Goal: Task Accomplishment & Management: Use online tool/utility

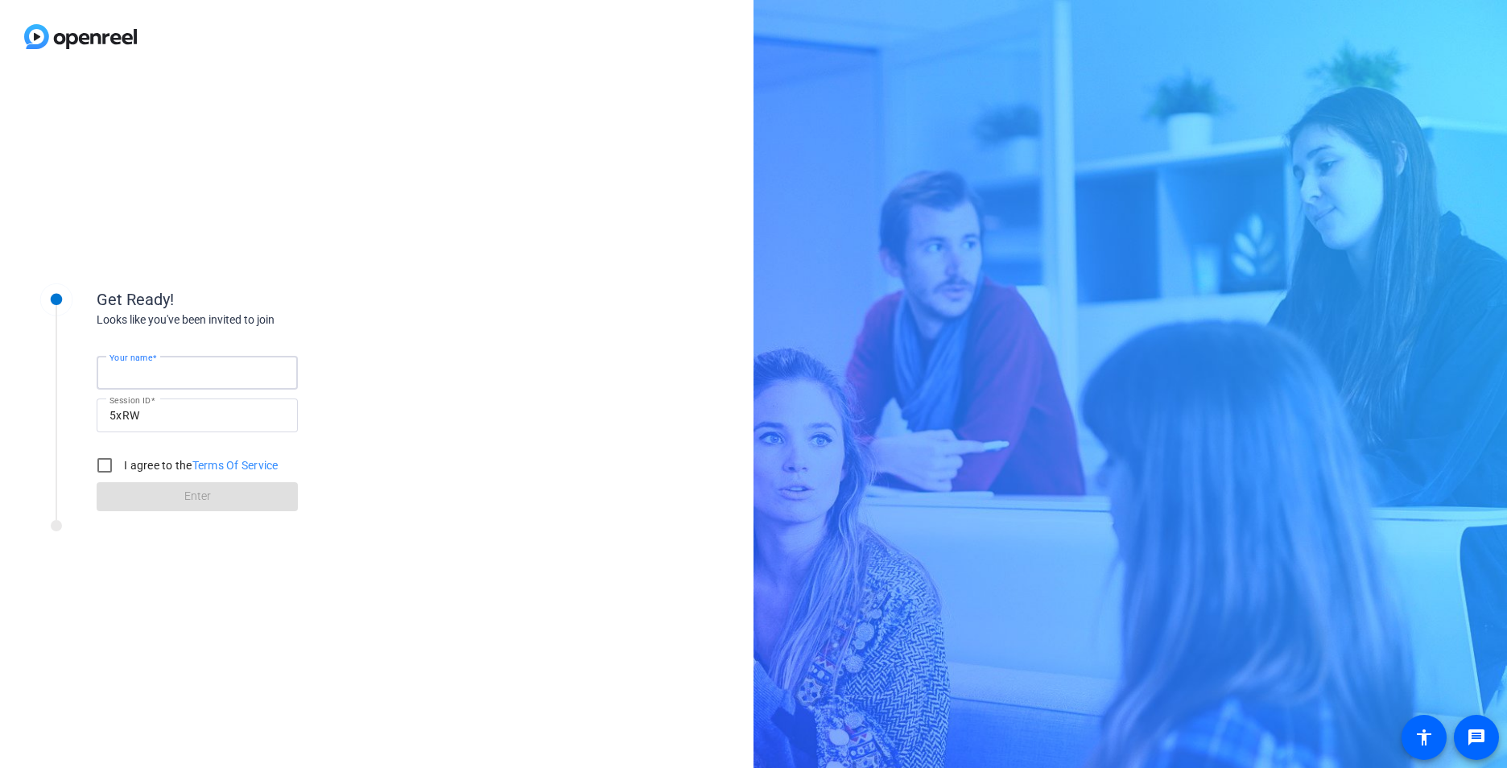
click at [206, 373] on input "Your name" at bounding box center [196, 372] width 175 height 19
type input "Tyler Coleman"
click at [438, 320] on div "Get Ready! Looks like you've been invited to join Your name Tyler Coleman Sessi…" at bounding box center [376, 420] width 753 height 695
click at [103, 468] on input "I agree to the Terms Of Service" at bounding box center [105, 465] width 32 height 32
checkbox input "true"
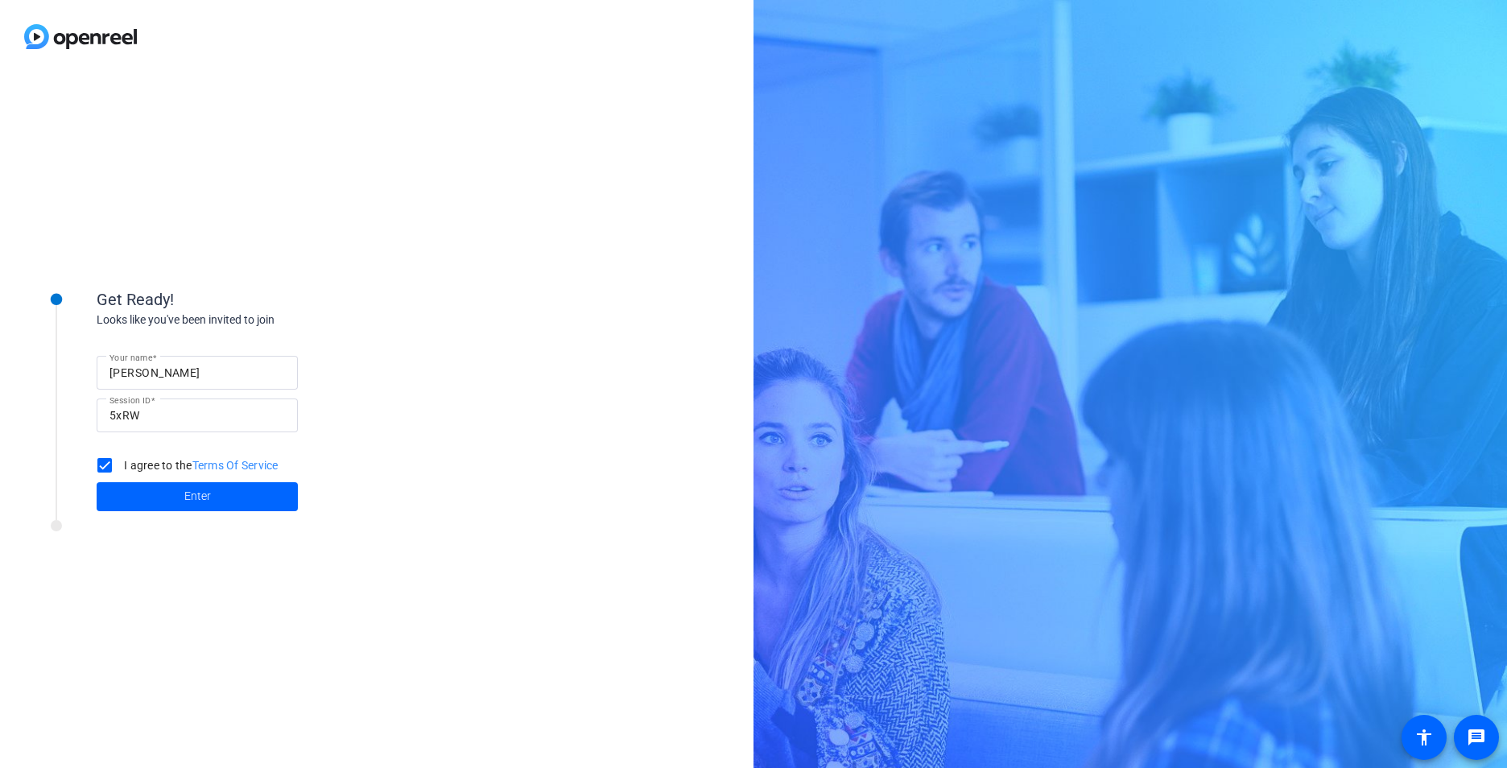
drag, startPoint x: 197, startPoint y: 496, endPoint x: 233, endPoint y: 518, distance: 42.2
click at [197, 496] on span "Enter" at bounding box center [197, 496] width 27 height 17
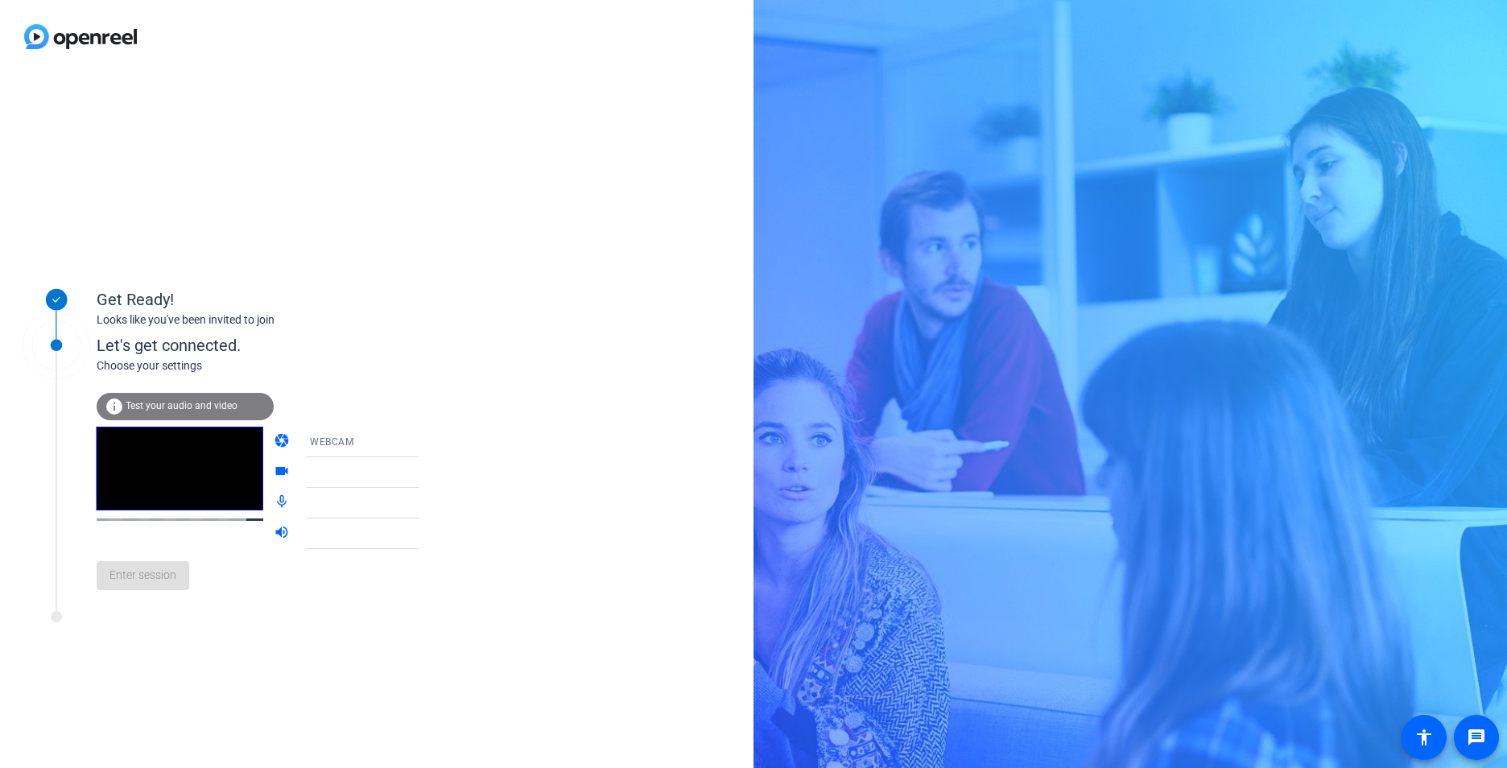
click at [171, 400] on span "Test your audio and video" at bounding box center [182, 405] width 112 height 11
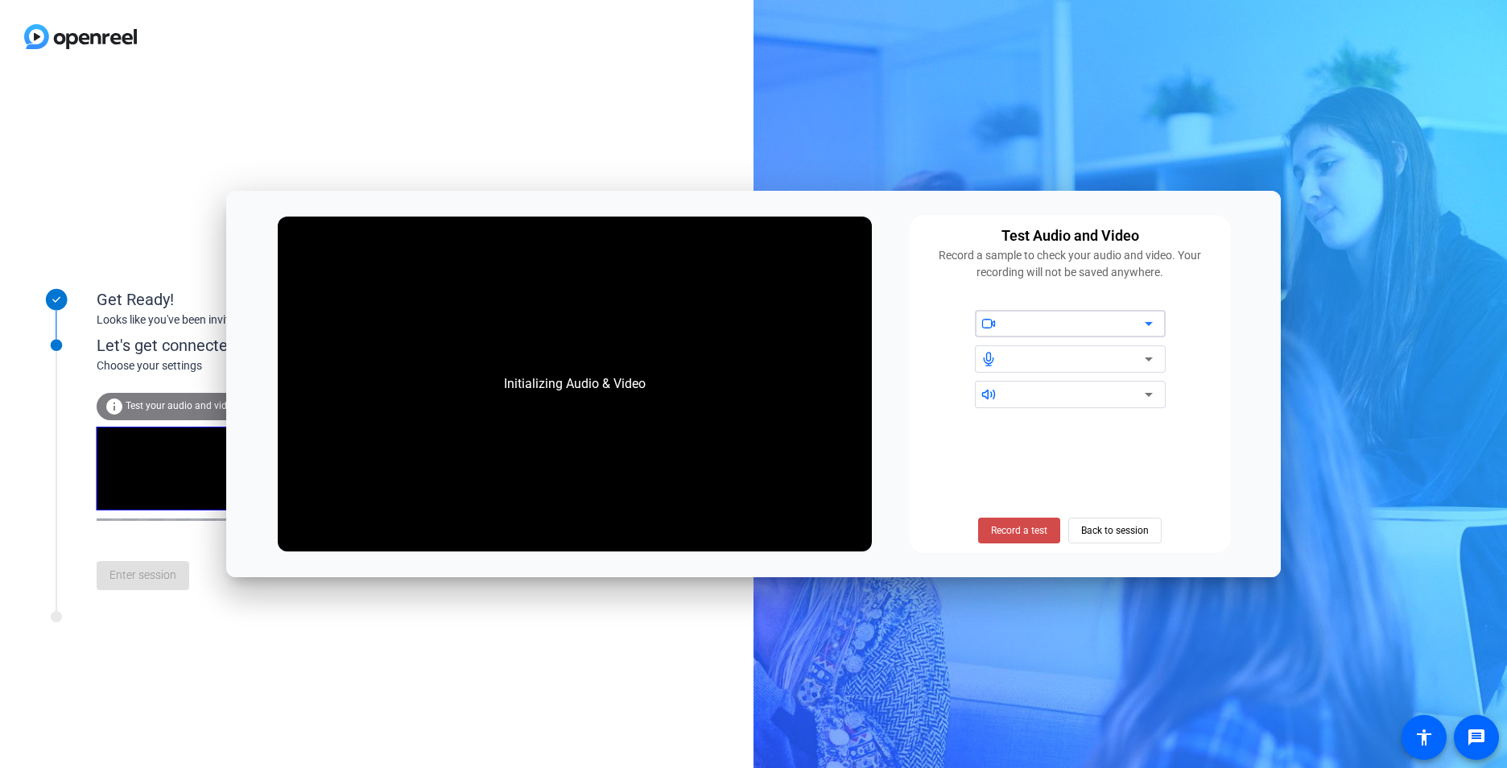
click at [1046, 532] on span "Record a test" at bounding box center [1019, 530] width 56 height 14
click at [1033, 529] on span "Stop Testing (6s)" at bounding box center [1019, 530] width 73 height 14
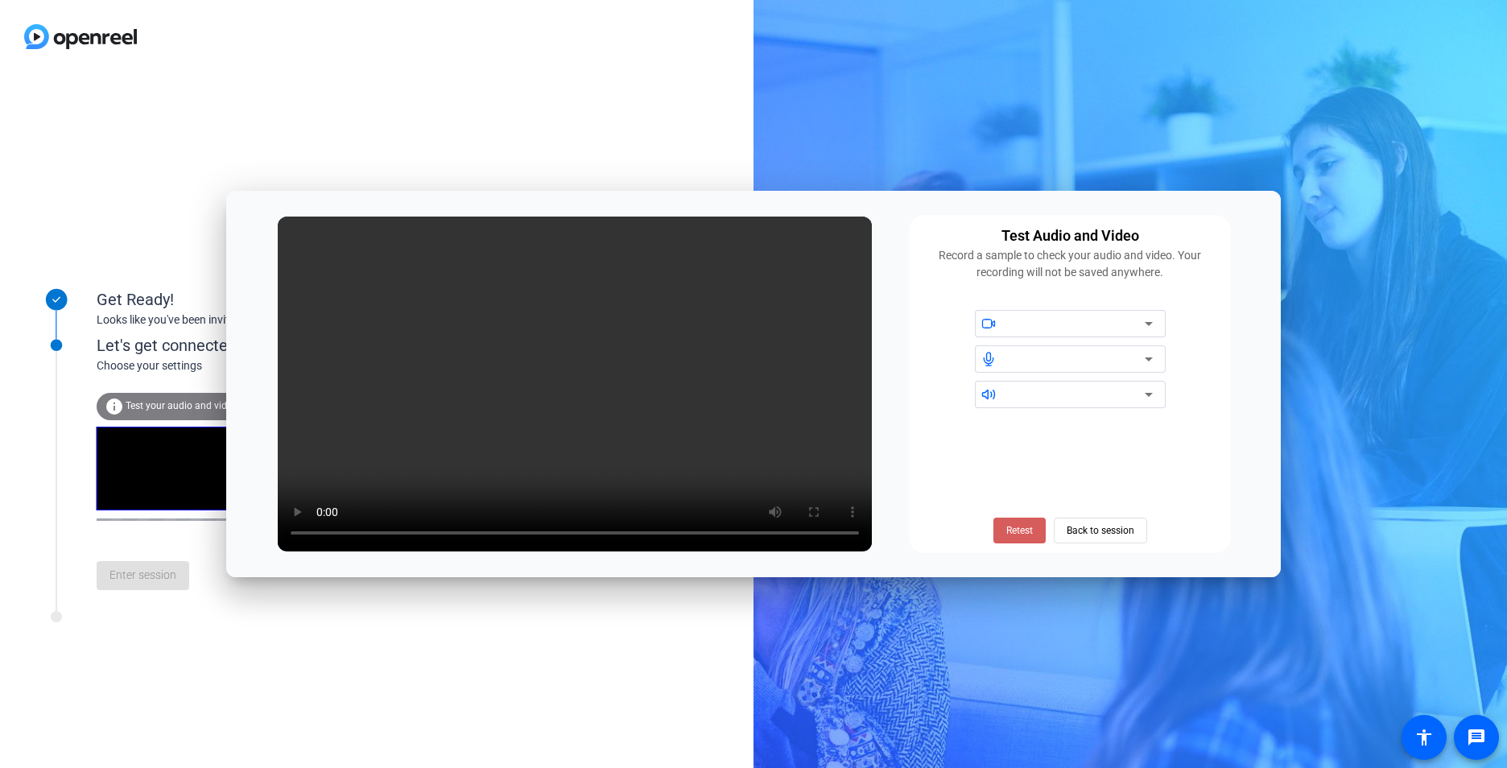
click at [1028, 537] on span "Retest" at bounding box center [1019, 530] width 27 height 14
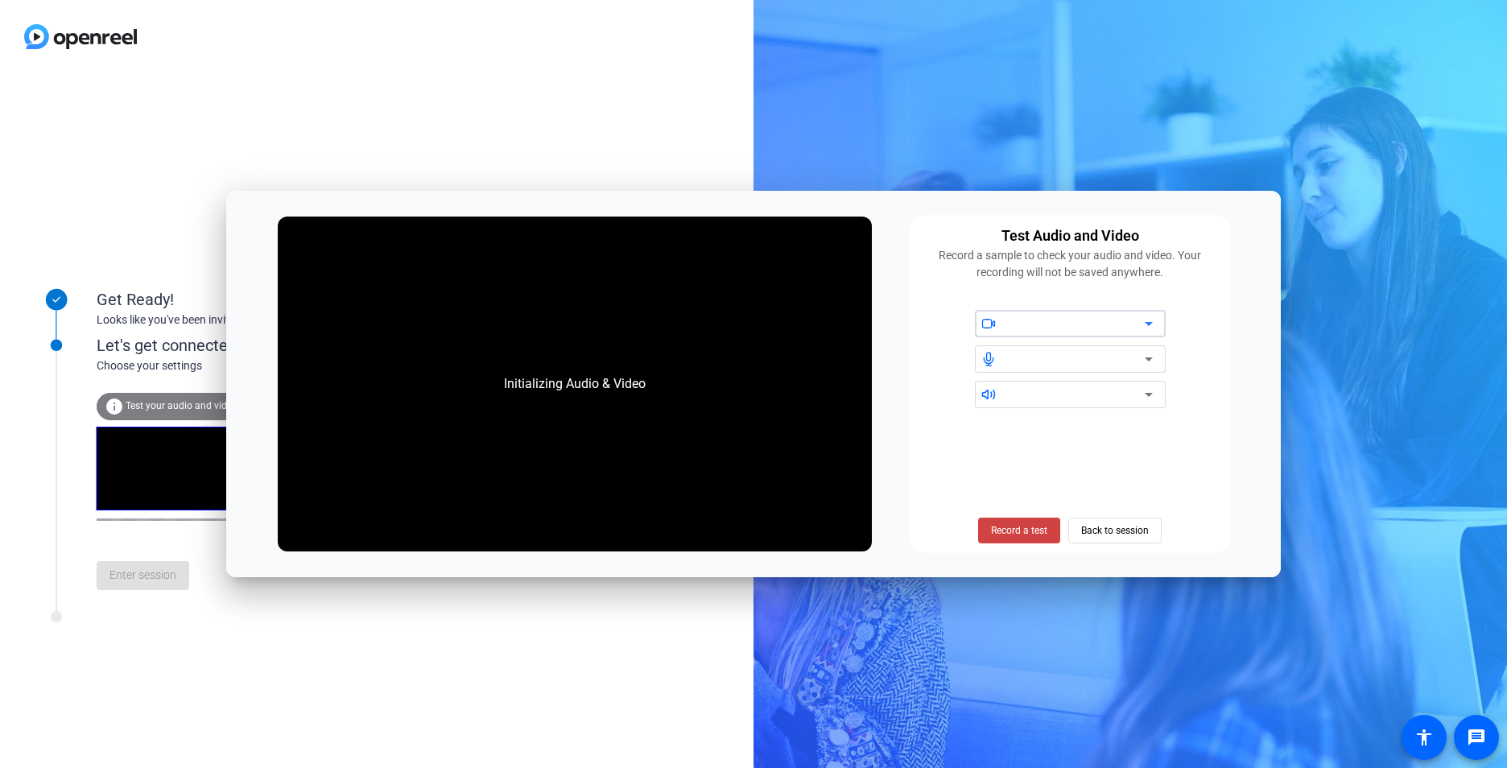
click at [1143, 330] on icon at bounding box center [1148, 323] width 19 height 19
click at [1153, 322] on icon at bounding box center [1148, 323] width 19 height 19
click at [1145, 522] on span "Back to session" at bounding box center [1115, 530] width 68 height 31
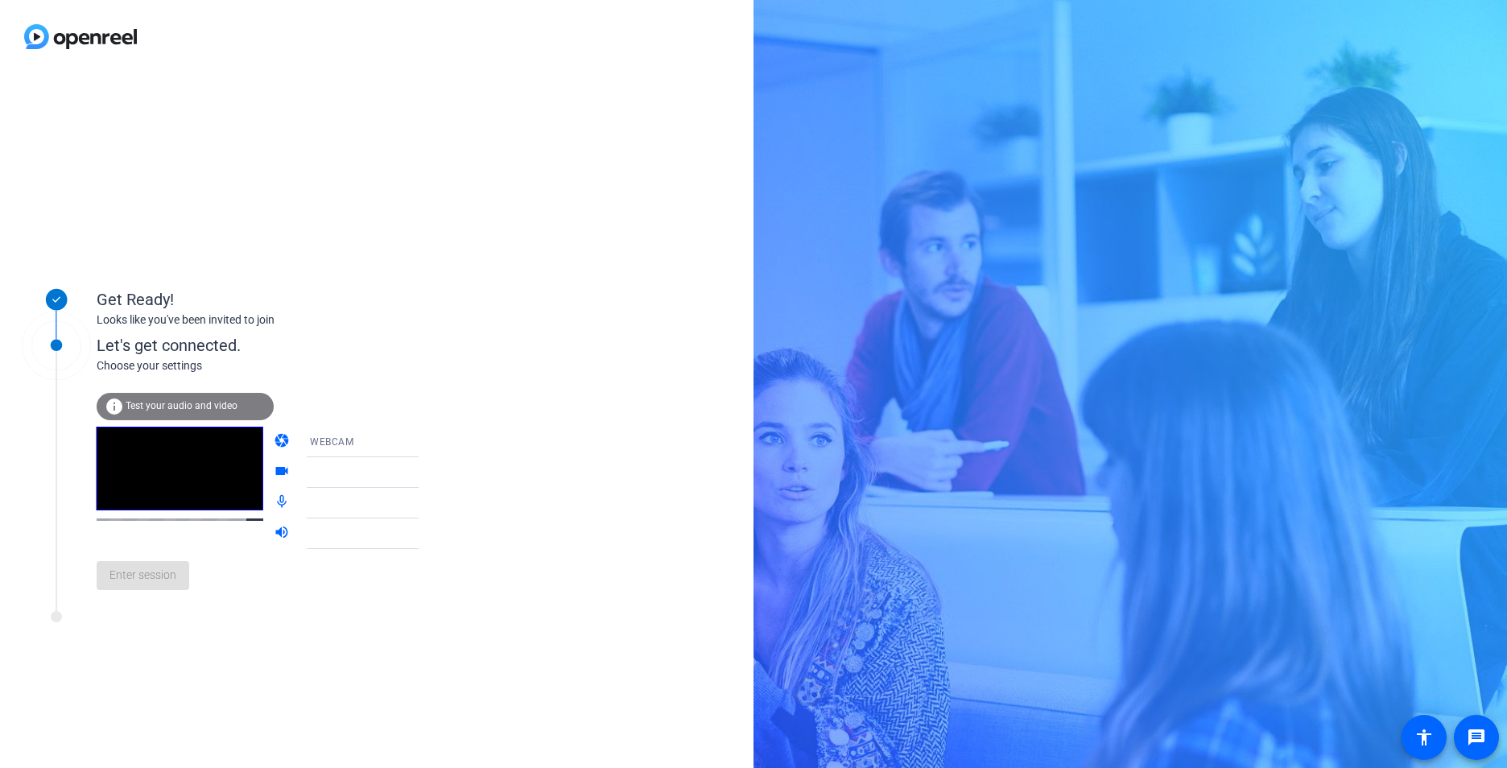
click at [425, 442] on icon at bounding box center [434, 441] width 19 height 19
click at [328, 509] on span "DESKTOP" at bounding box center [309, 505] width 45 height 19
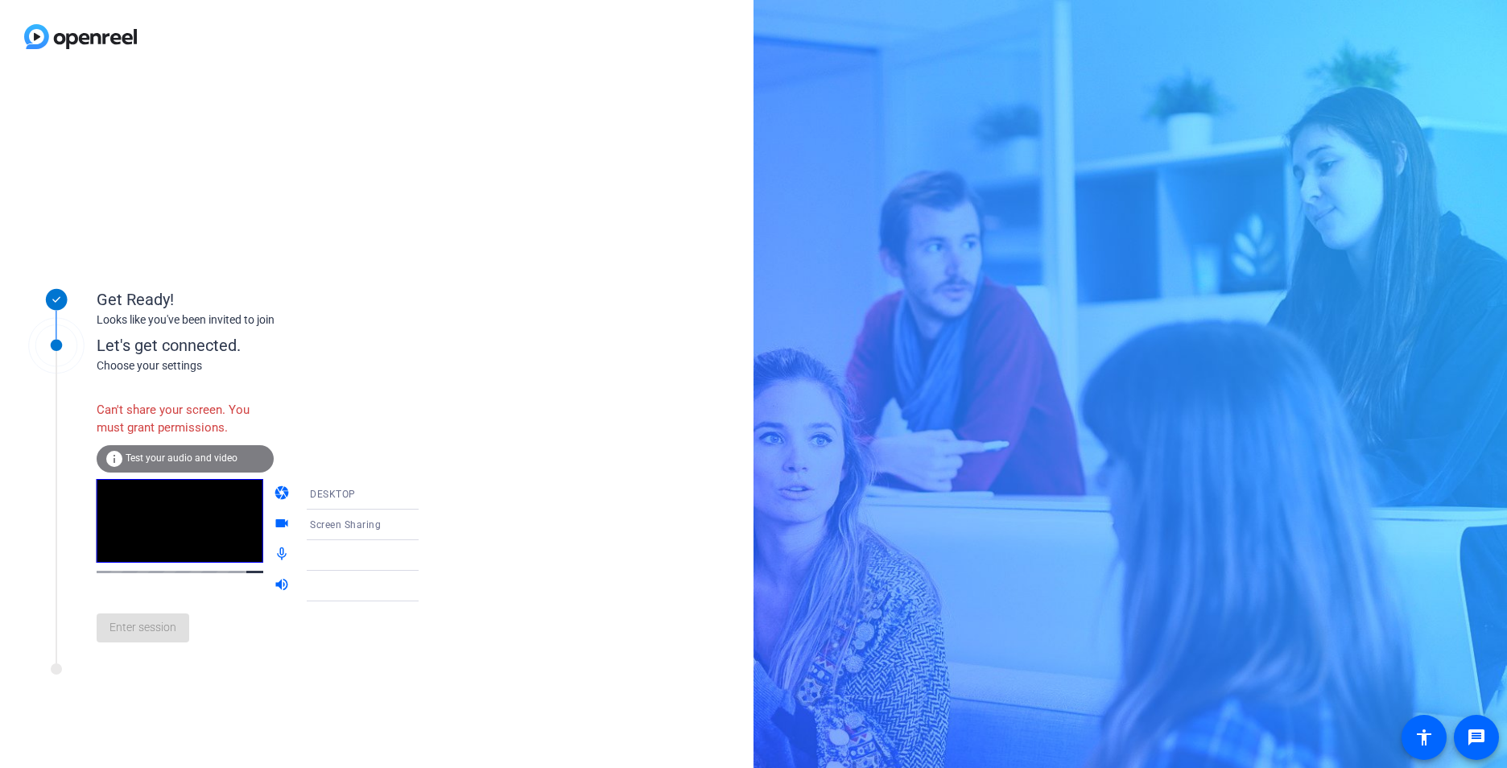
click at [425, 493] on icon at bounding box center [434, 494] width 19 height 19
click at [373, 559] on mat-option "DESKTOP" at bounding box center [350, 558] width 138 height 32
click at [431, 527] on icon at bounding box center [435, 525] width 8 height 4
click at [496, 496] on div at bounding box center [753, 384] width 1507 height 768
click at [431, 495] on icon at bounding box center [435, 495] width 8 height 4
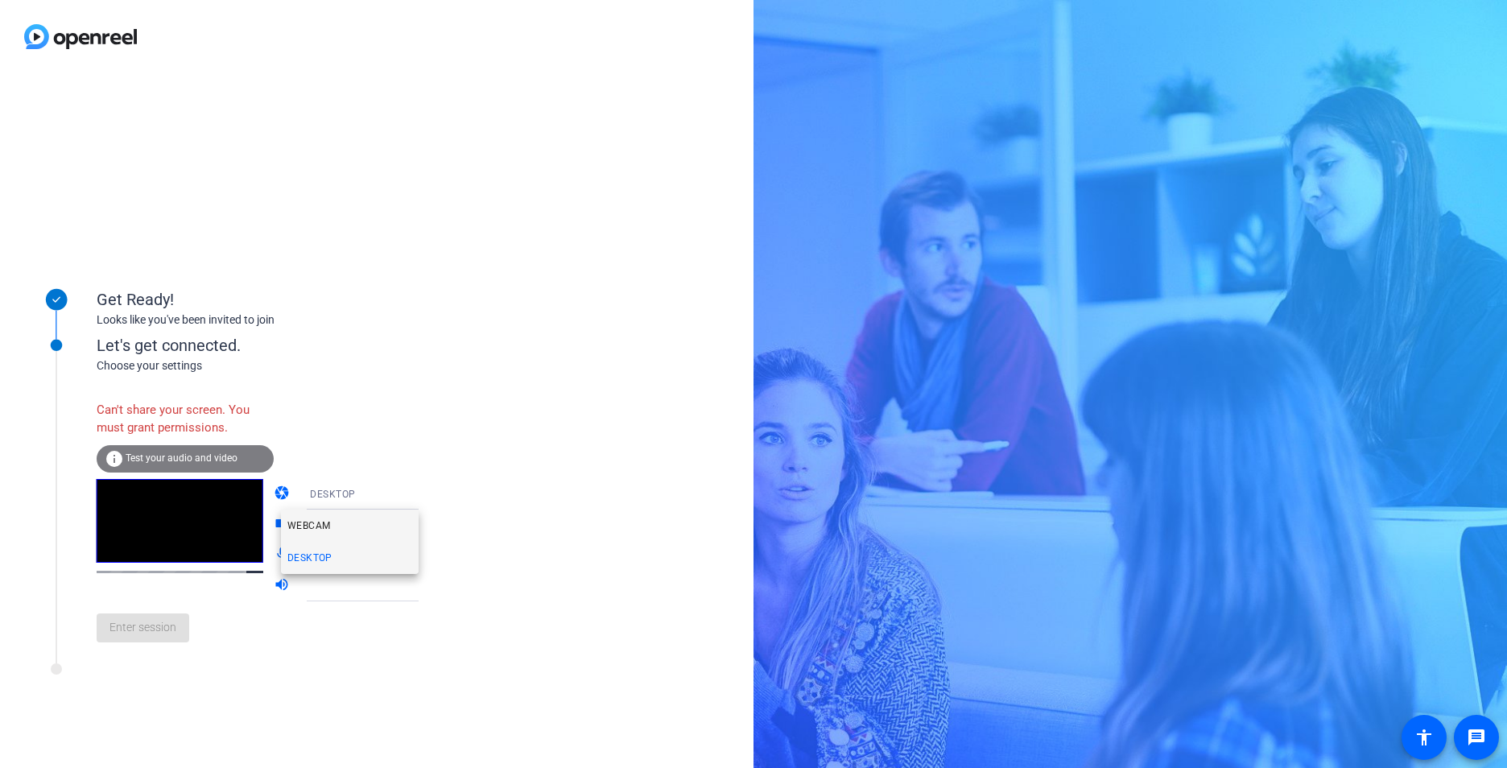
click at [380, 525] on mat-option "WEBCAM" at bounding box center [350, 525] width 138 height 32
click at [431, 525] on icon at bounding box center [435, 525] width 8 height 4
click at [534, 452] on div "Get Ready! Looks like you've been invited to join Let's get connected. Choose y…" at bounding box center [376, 420] width 753 height 695
click at [661, 680] on div "Get Ready! Looks like you've been invited to join Let's get connected. Choose y…" at bounding box center [376, 420] width 753 height 695
click at [198, 456] on span "Test your audio and video" at bounding box center [182, 457] width 112 height 11
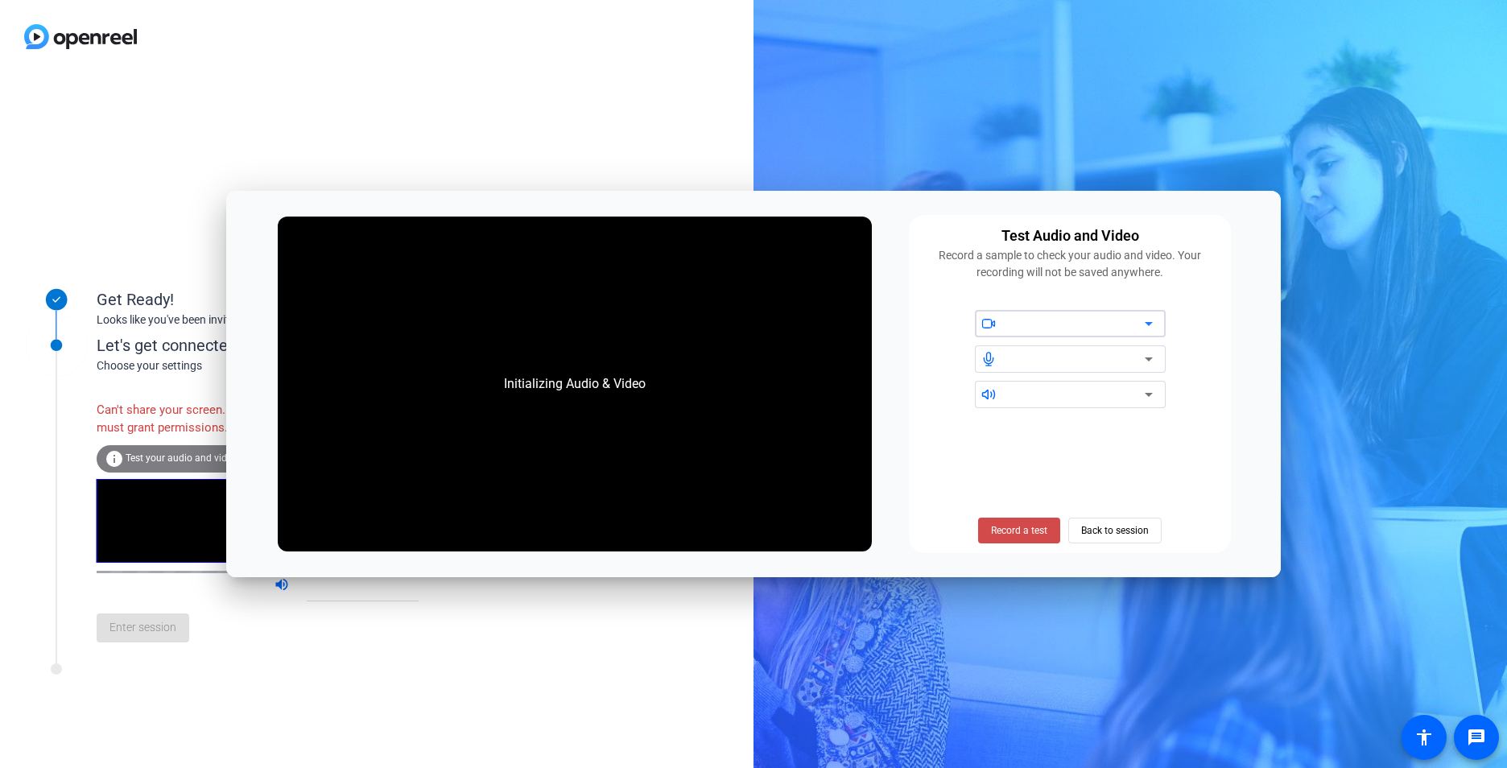
click at [1021, 528] on span "Record a test" at bounding box center [1019, 530] width 56 height 14
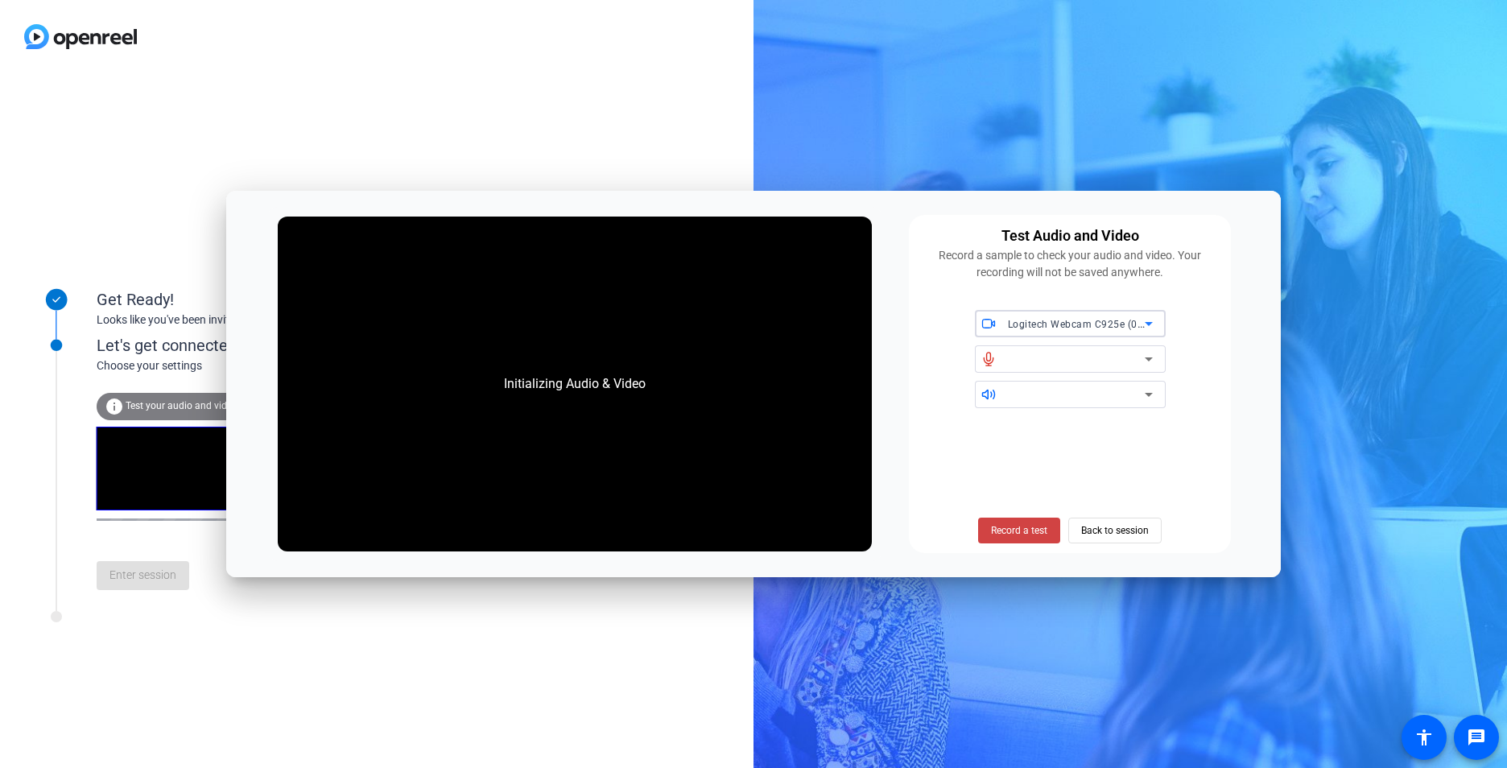
click at [1142, 324] on icon at bounding box center [1148, 323] width 19 height 19
click at [1075, 365] on span "Logitech Webcam C925e (046d:085b)" at bounding box center [1070, 363] width 165 height 39
click at [1089, 367] on div at bounding box center [1076, 358] width 137 height 19
click at [1107, 321] on span "Logitech Webcam C925e (046d:085b)" at bounding box center [1097, 323] width 179 height 13
click at [1078, 400] on span "Integrated Webcam (0bda:5570)" at bounding box center [1063, 395] width 151 height 19
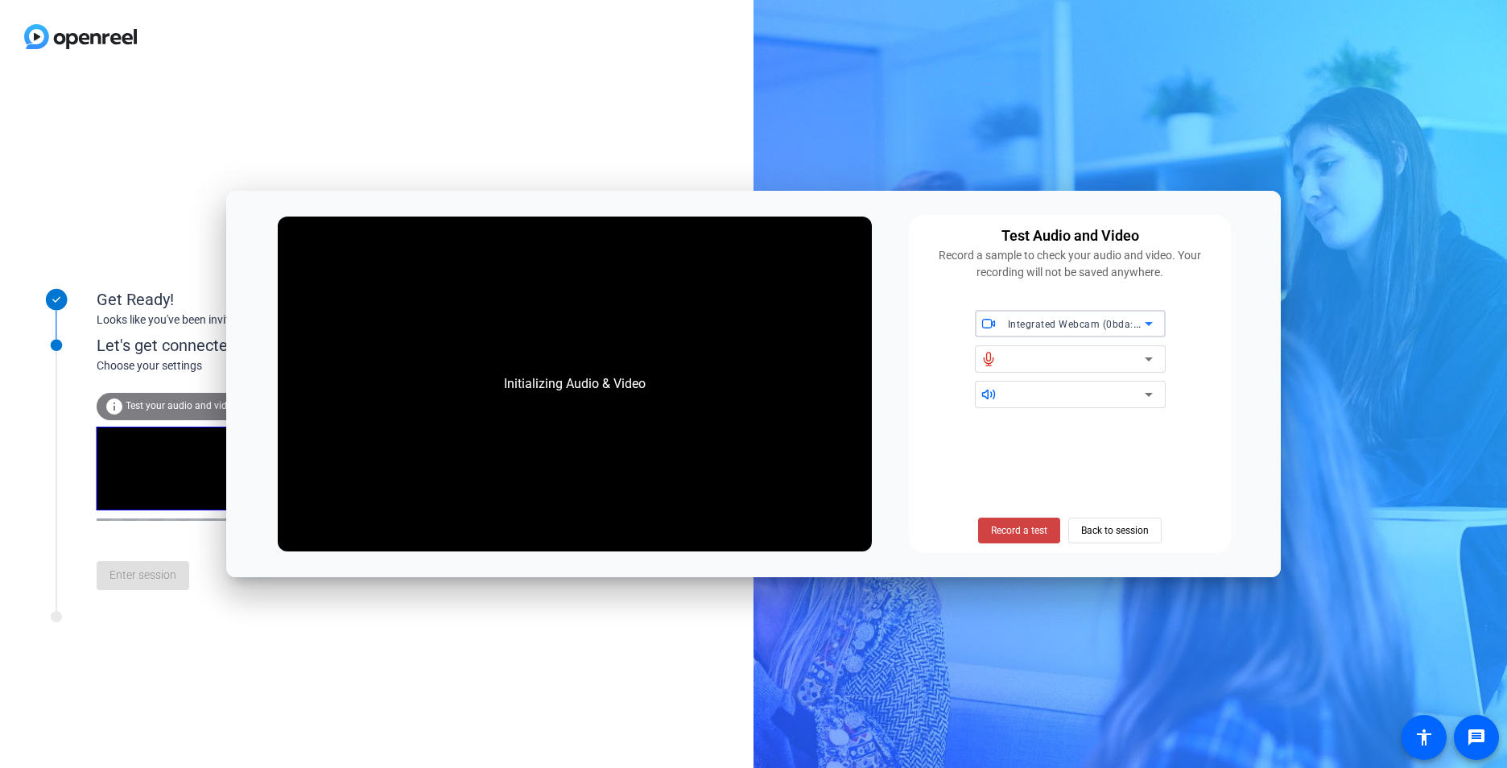
click at [1059, 458] on div "Record a test Back to session" at bounding box center [1069, 482] width 303 height 122
click at [1034, 526] on span "Record a test" at bounding box center [1019, 530] width 56 height 14
click at [1152, 314] on mat-select "Integrated Webcam (0bda:5570)" at bounding box center [1080, 324] width 145 height 20
click at [1111, 357] on span "Logitech Webcam C925e (046d:085b)" at bounding box center [1070, 363] width 165 height 39
click at [1038, 534] on span "Record a test" at bounding box center [1019, 530] width 56 height 14
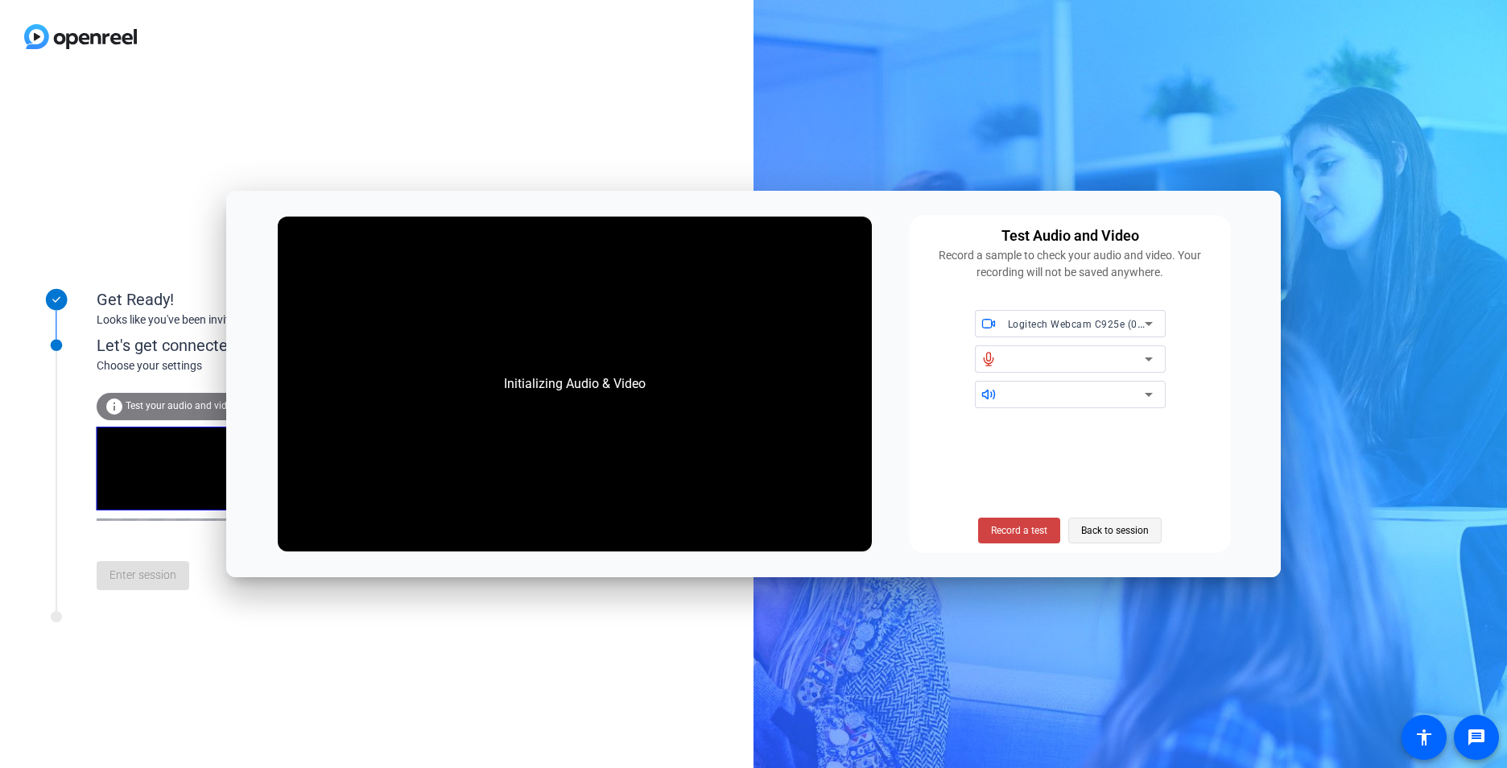
click at [1128, 533] on span "Back to session" at bounding box center [1115, 530] width 68 height 31
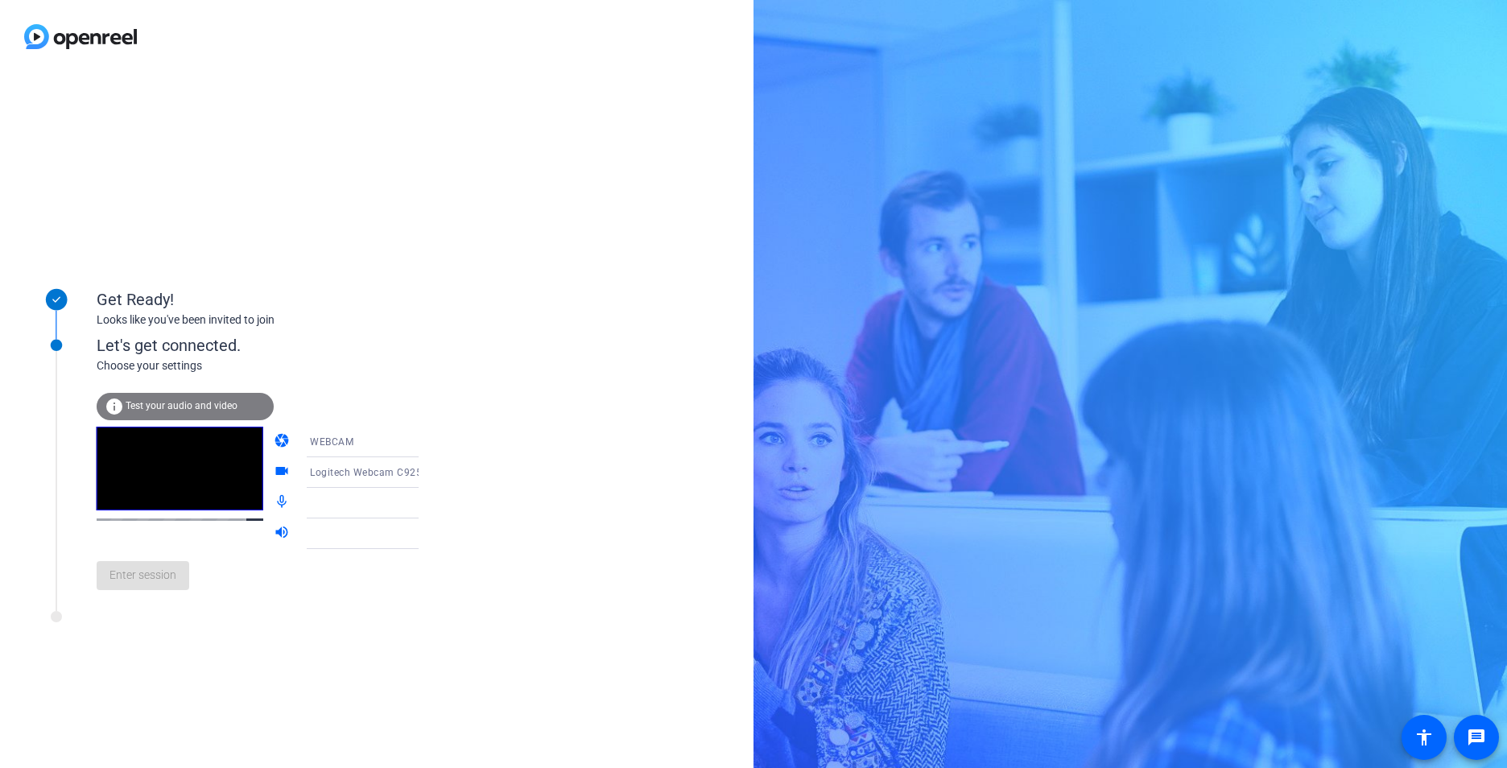
drag, startPoint x: 52, startPoint y: 343, endPoint x: 56, endPoint y: 361, distance: 18.9
click at [55, 361] on g at bounding box center [56, 345] width 81 height 81
click at [146, 582] on div "Enter session" at bounding box center [274, 575] width 355 height 53
click at [534, 418] on div "Get Ready! Looks like you've been invited to join Let's get connected. Choose y…" at bounding box center [376, 420] width 753 height 695
click at [195, 408] on span "Test your audio and video" at bounding box center [182, 405] width 112 height 11
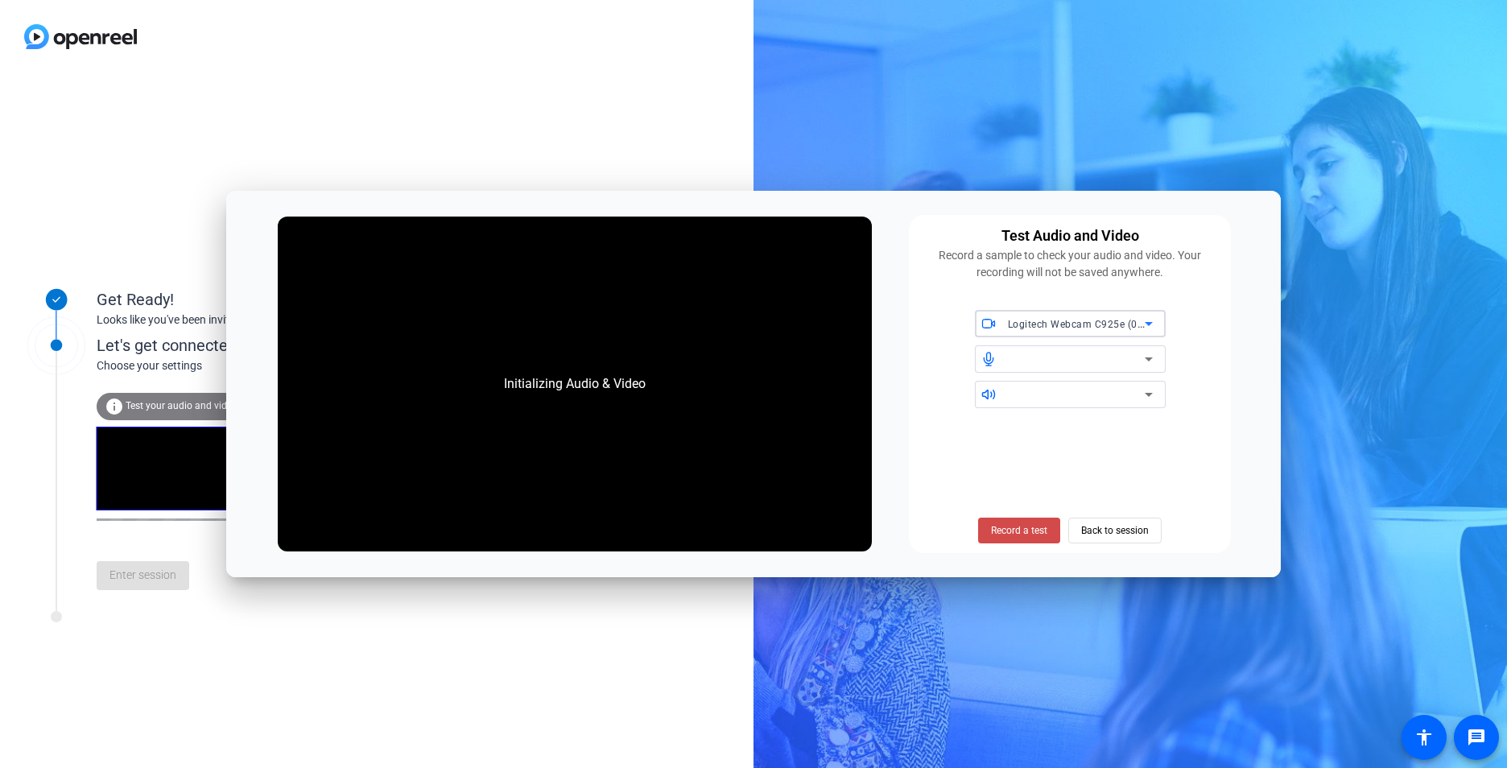
click at [997, 525] on span "Record a test" at bounding box center [1019, 530] width 56 height 14
click at [1009, 528] on span "Record a test" at bounding box center [1019, 530] width 56 height 14
click at [1103, 328] on span "Logitech Webcam C925e (046d:085b)" at bounding box center [1097, 323] width 179 height 13
click at [1088, 357] on span "Logitech Webcam C925e (046d:085b)" at bounding box center [1070, 363] width 165 height 39
click at [1012, 540] on span at bounding box center [1019, 530] width 82 height 39
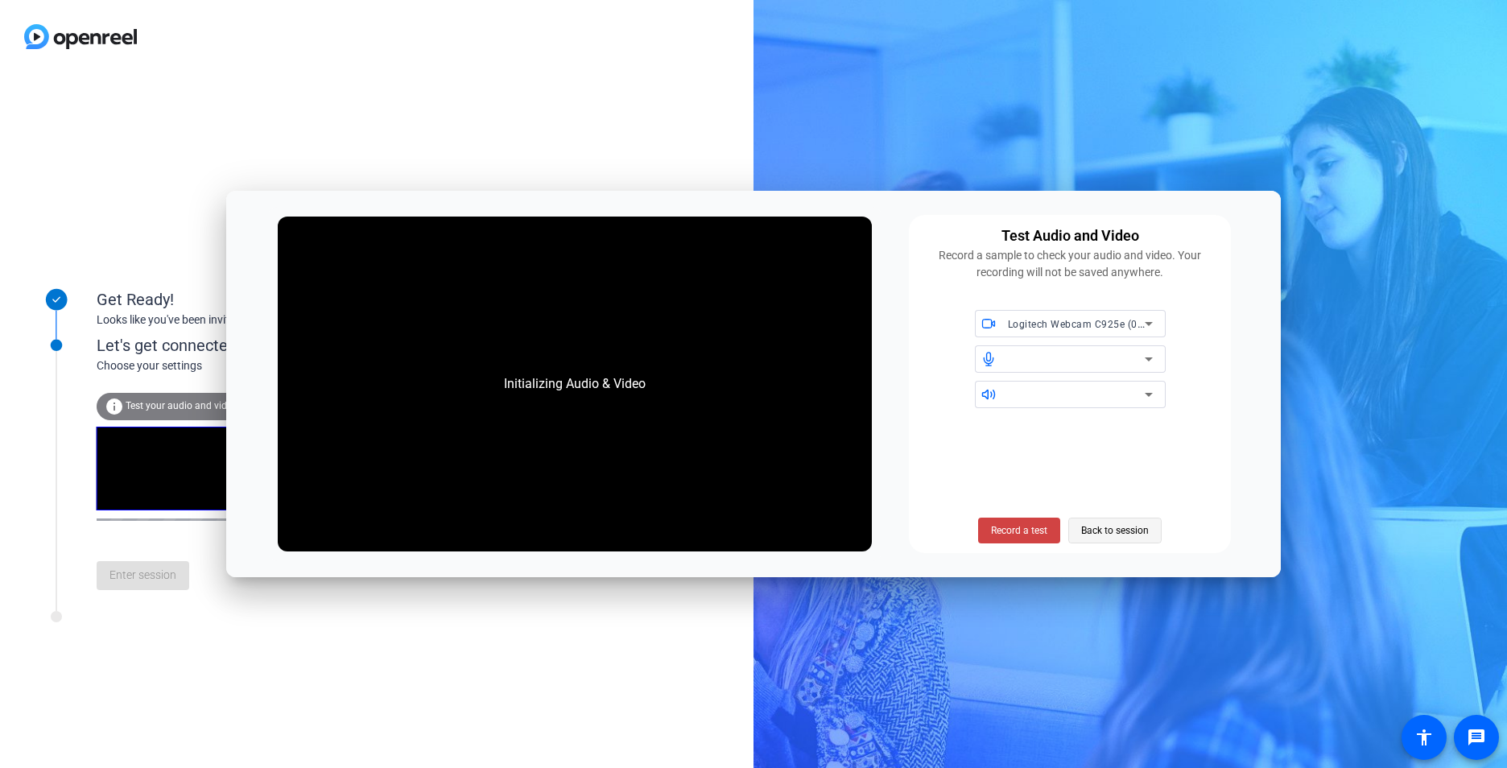
click at [1143, 532] on span "Back to session" at bounding box center [1115, 530] width 68 height 31
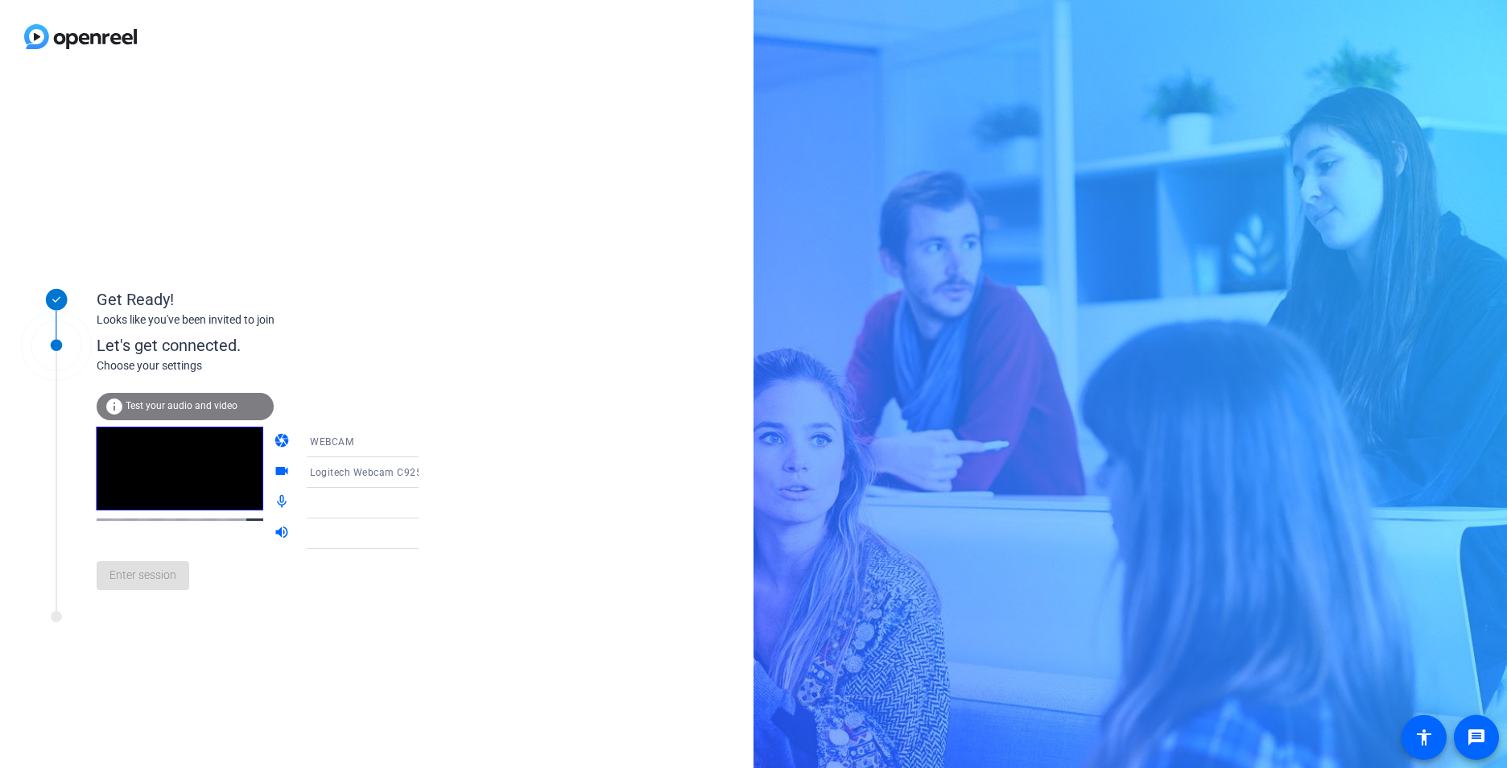
click at [274, 437] on mat-icon "camera" at bounding box center [283, 441] width 19 height 19
click at [425, 443] on icon at bounding box center [434, 441] width 19 height 19
click at [397, 443] on div at bounding box center [753, 384] width 1507 height 768
click at [353, 472] on span "Logitech Webcam C925e (046d:085b)" at bounding box center [399, 471] width 179 height 13
click at [399, 253] on div at bounding box center [753, 384] width 1507 height 768
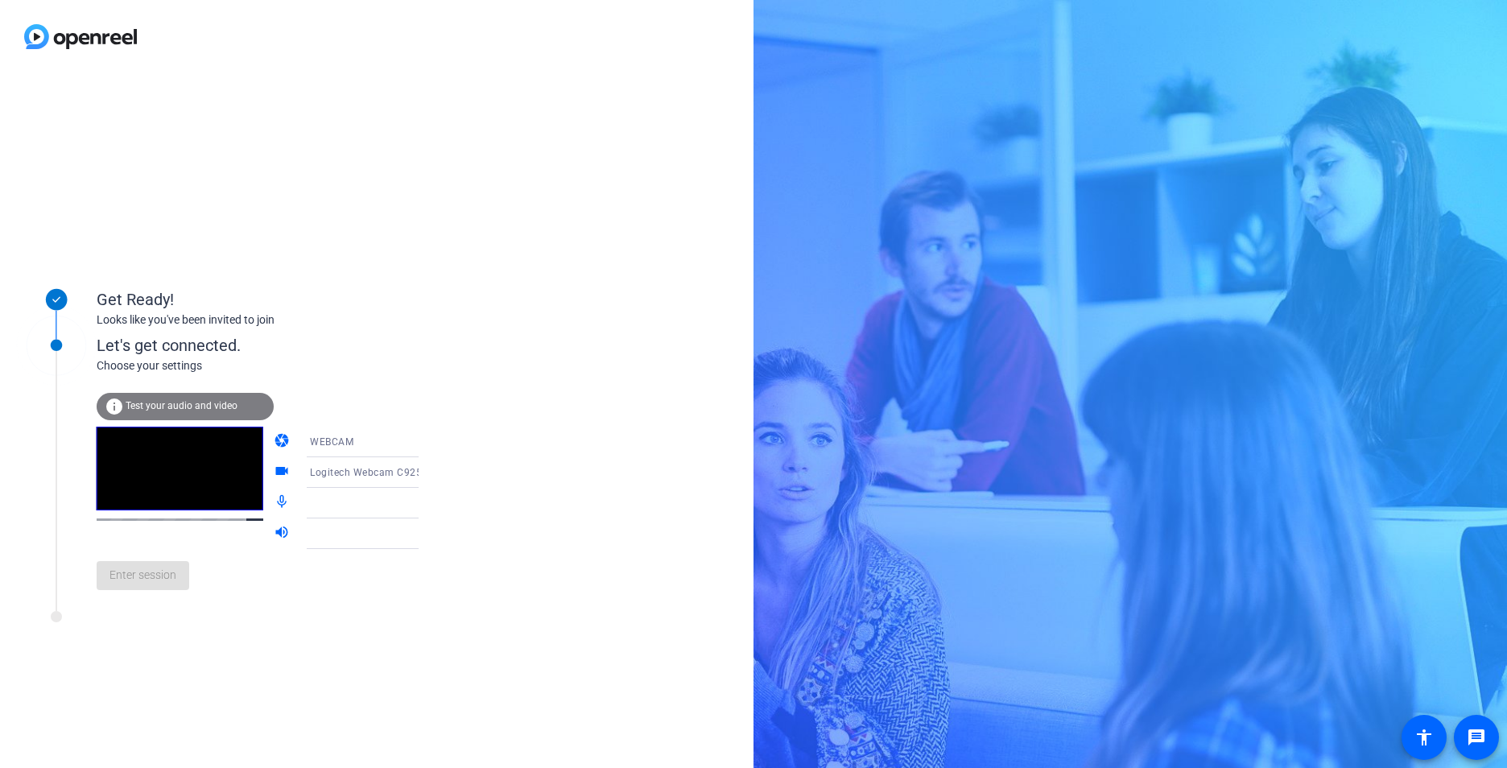
click at [533, 375] on div "Get Ready! Looks like you've been invited to join Let's get connected. Choose y…" at bounding box center [376, 420] width 753 height 695
click at [425, 439] on icon at bounding box center [434, 441] width 19 height 19
click at [549, 370] on div at bounding box center [753, 384] width 1507 height 768
click at [232, 406] on span "Test your audio and video" at bounding box center [182, 405] width 112 height 11
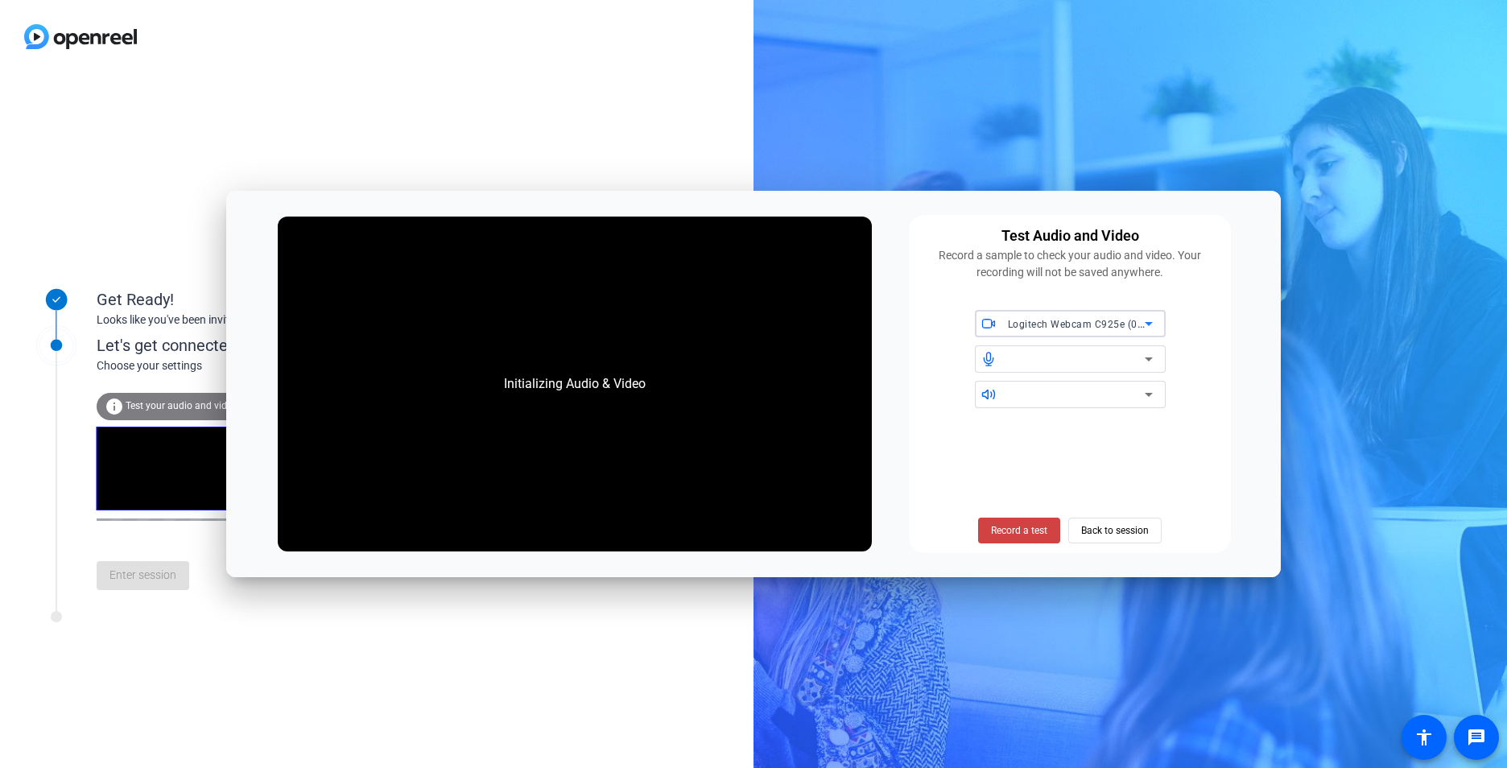
click at [1057, 406] on div at bounding box center [1080, 394] width 145 height 27
click at [1055, 396] on div at bounding box center [1076, 394] width 137 height 19
click at [1146, 357] on icon at bounding box center [1148, 358] width 19 height 19
click at [1163, 326] on div "Logitech Webcam C925e (046d:085b)" at bounding box center [1070, 323] width 191 height 27
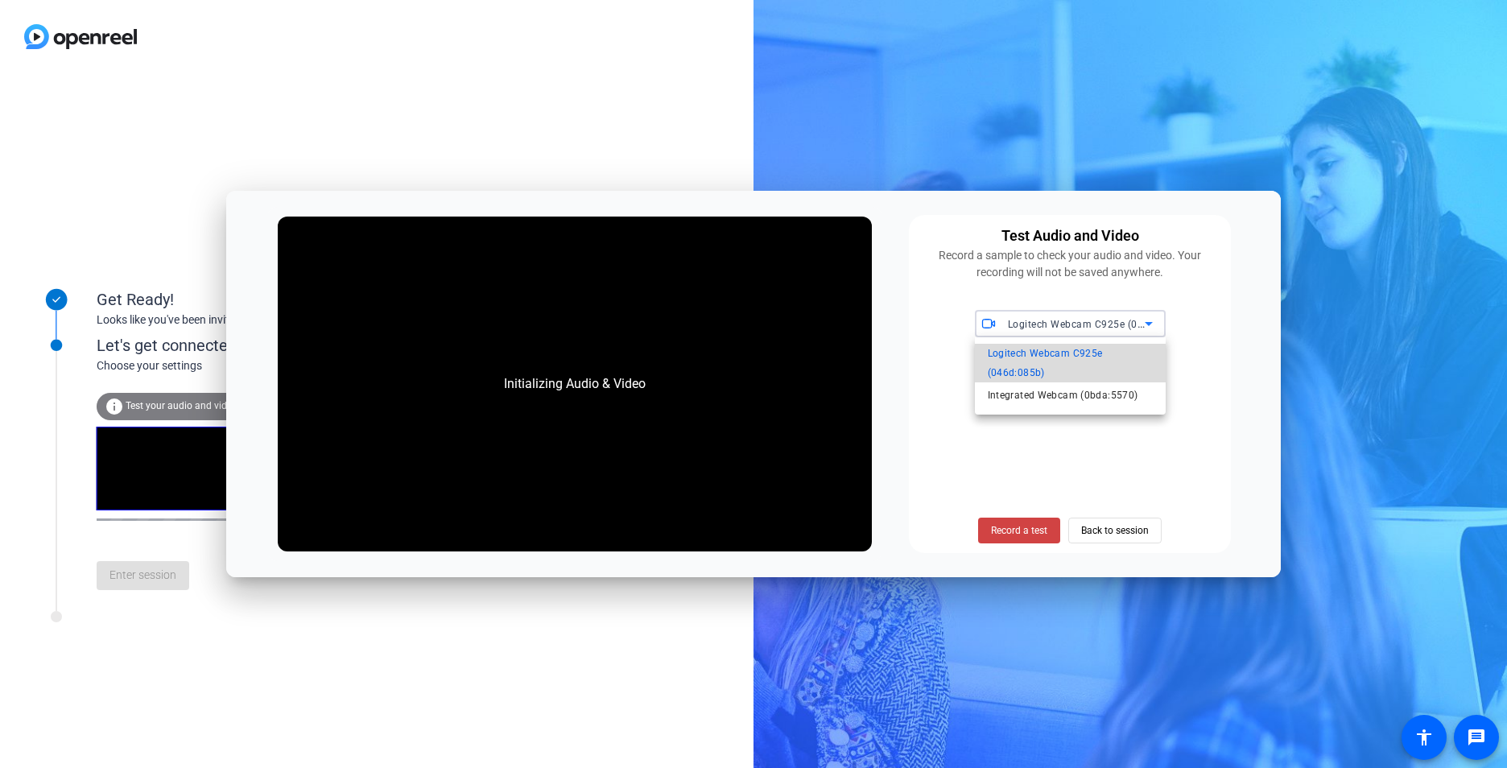
click at [1089, 359] on span "Logitech Webcam C925e (046d:085b)" at bounding box center [1070, 363] width 165 height 39
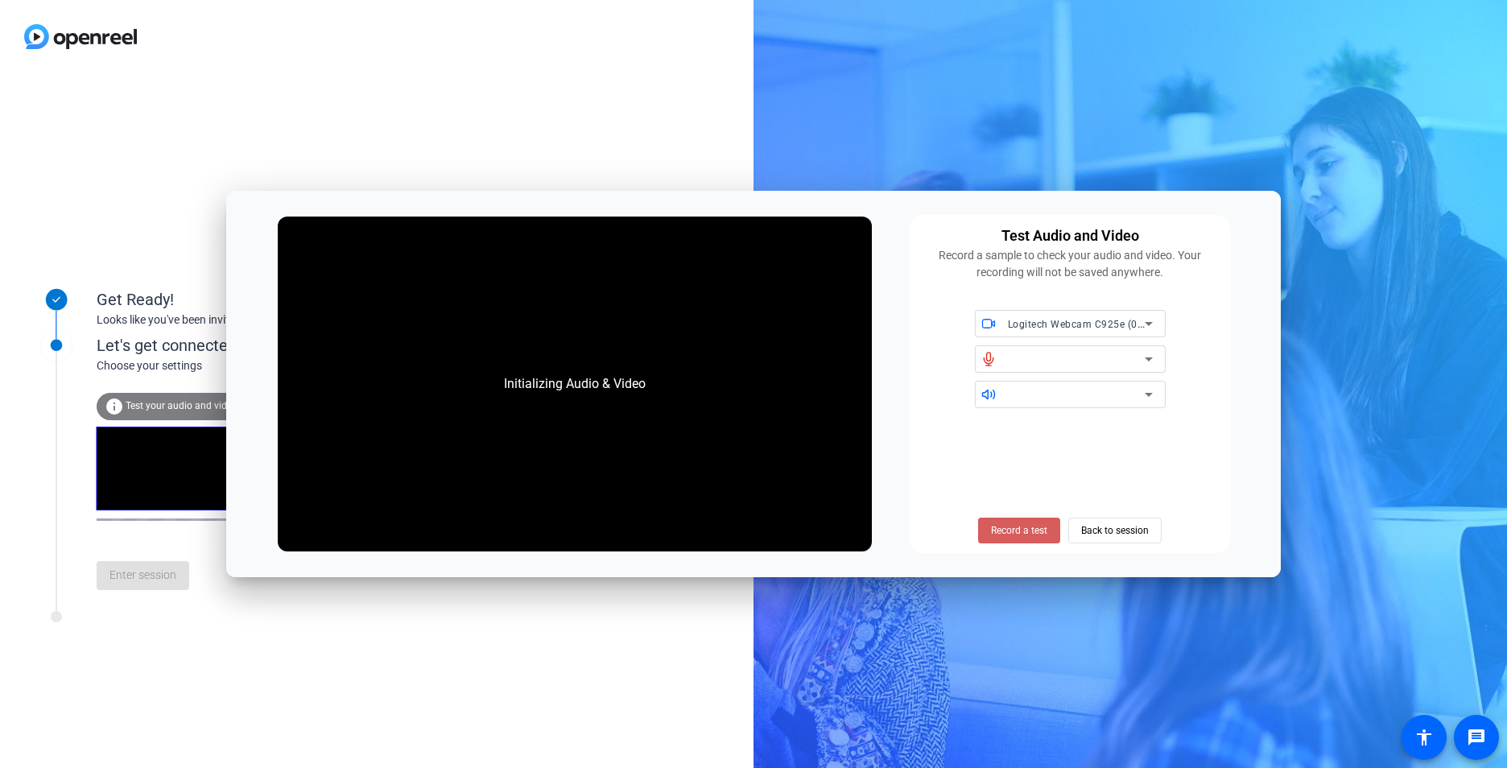
click at [1020, 530] on span "Record a test" at bounding box center [1019, 530] width 56 height 14
click at [1136, 530] on span "Back to session" at bounding box center [1115, 530] width 68 height 31
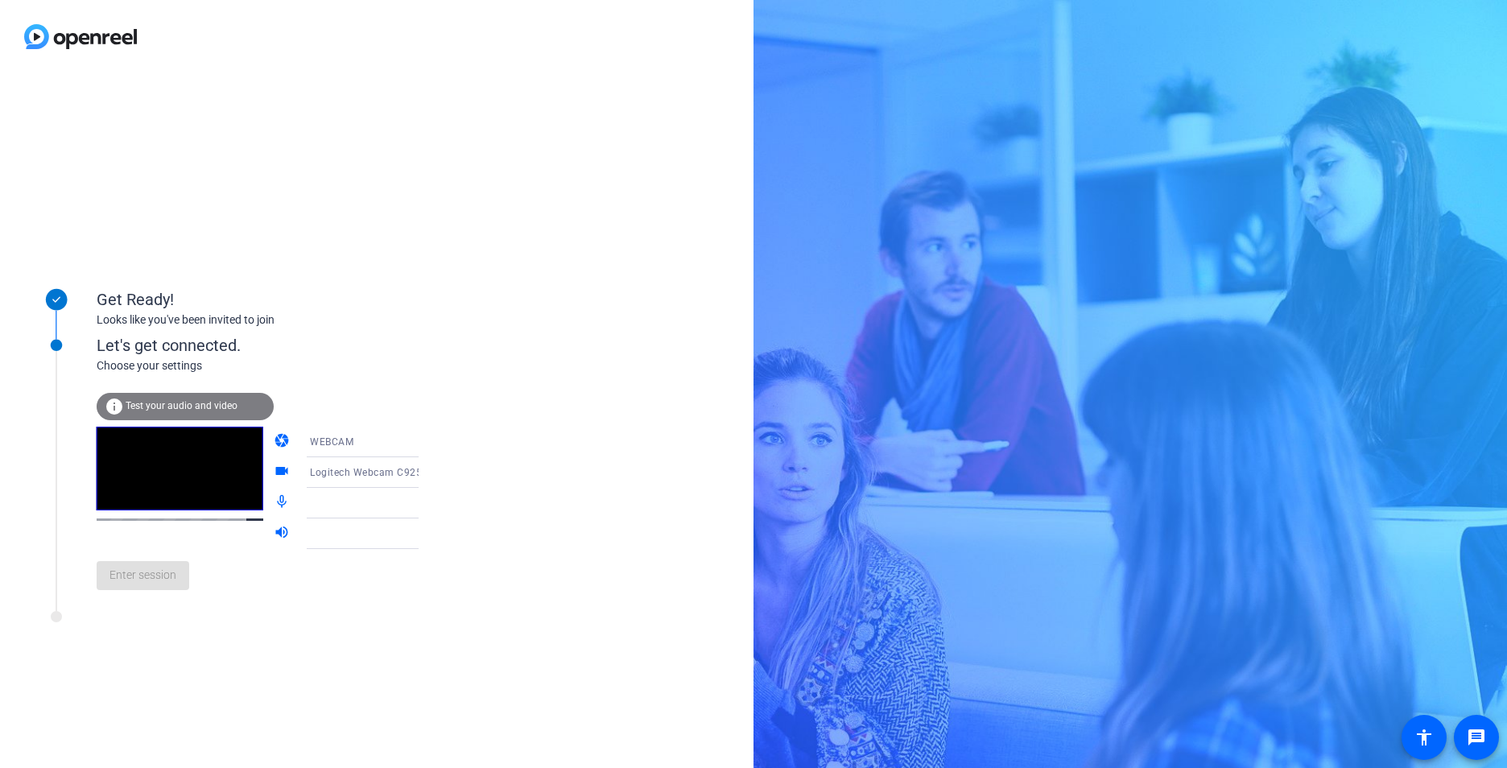
click at [159, 571] on div "Enter session" at bounding box center [274, 575] width 355 height 53
click at [146, 563] on div "Enter session" at bounding box center [274, 575] width 355 height 53
click at [425, 500] on icon at bounding box center [434, 502] width 19 height 19
click at [431, 502] on icon at bounding box center [435, 503] width 8 height 4
click at [274, 501] on mat-icon "mic_none" at bounding box center [283, 502] width 19 height 19
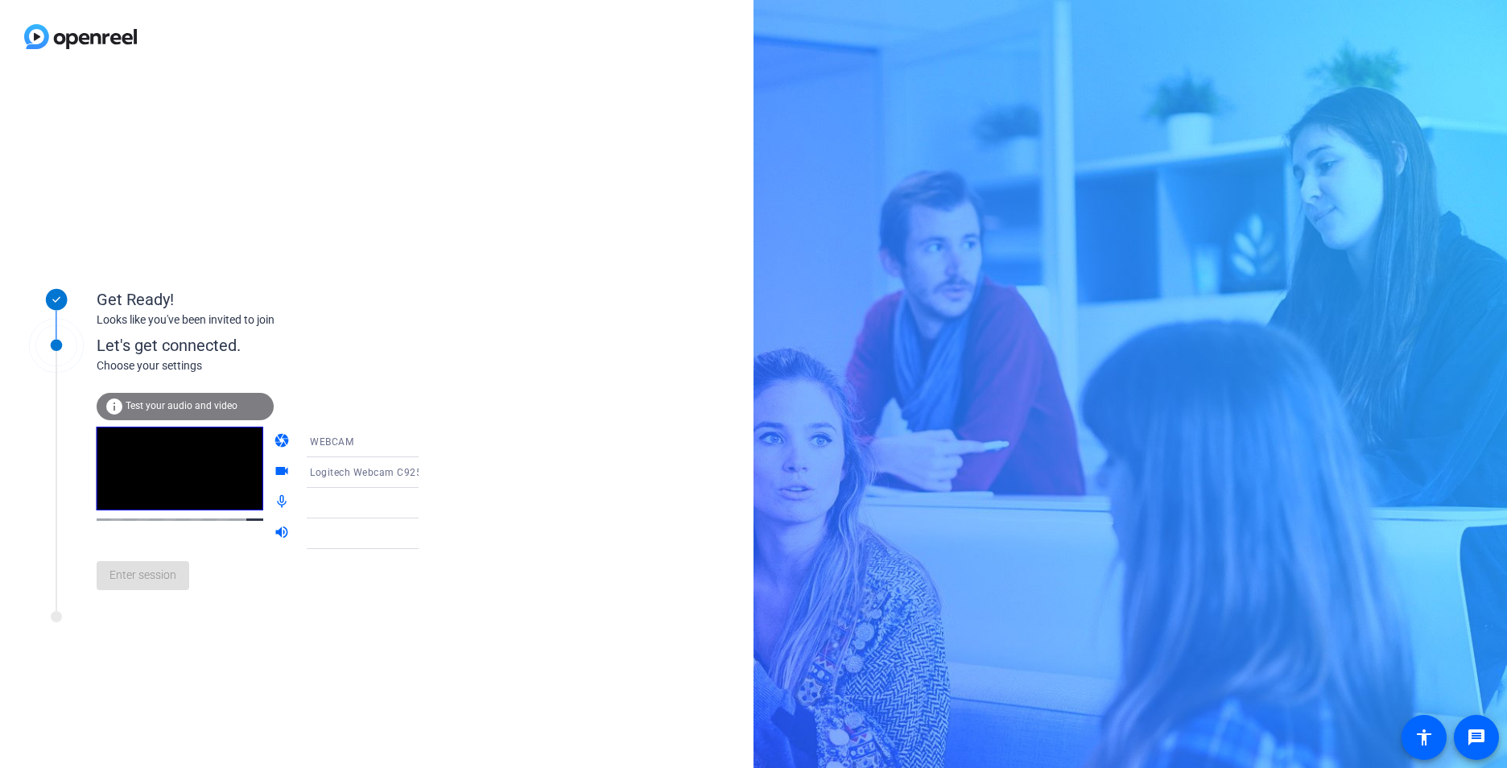
click at [274, 536] on mat-icon "volume_up" at bounding box center [283, 533] width 19 height 19
click at [157, 472] on video at bounding box center [180, 469] width 167 height 84
click at [160, 407] on span "Test your audio and video" at bounding box center [182, 405] width 112 height 11
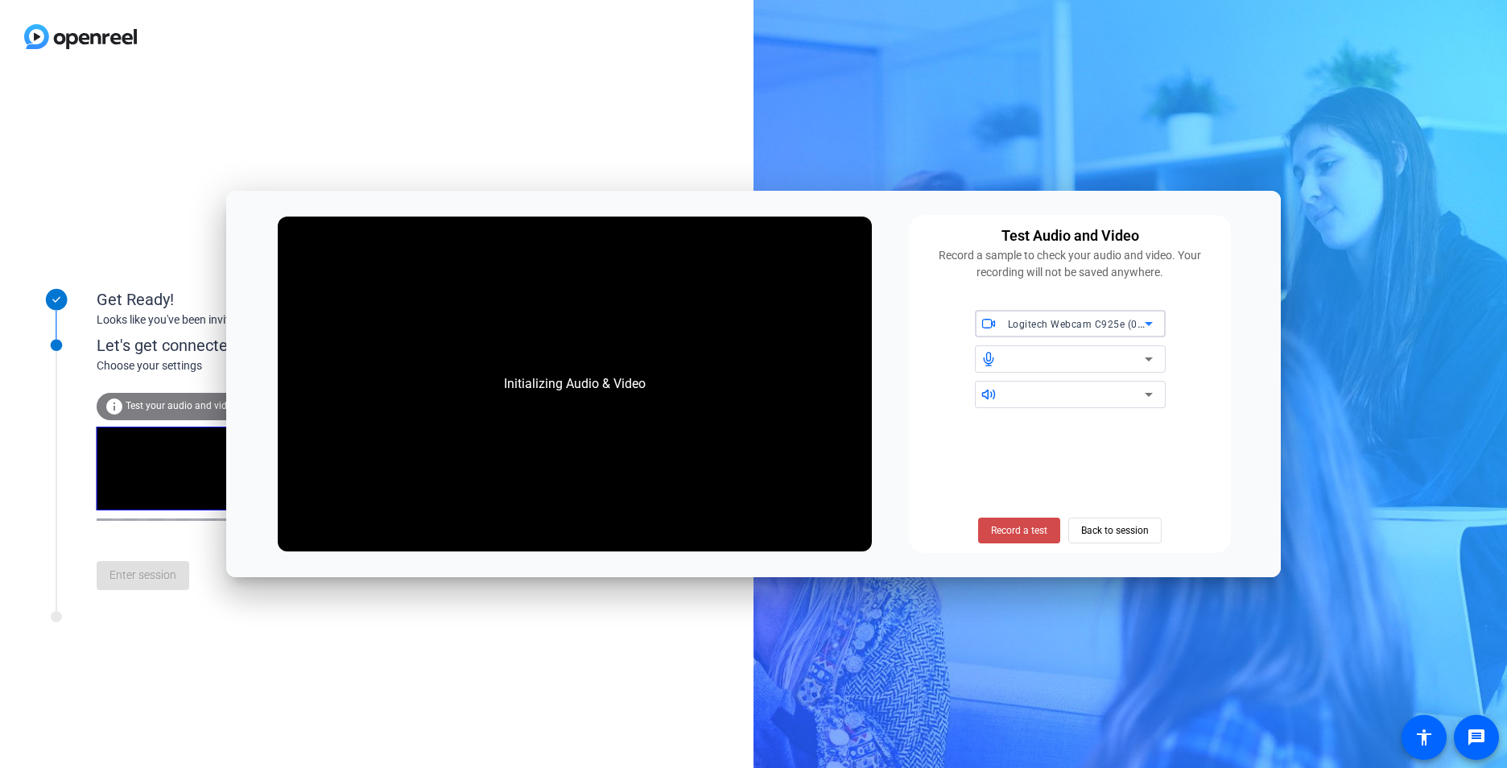
click at [1000, 534] on span "Record a test" at bounding box center [1019, 530] width 56 height 14
click at [996, 539] on span at bounding box center [1019, 530] width 82 height 39
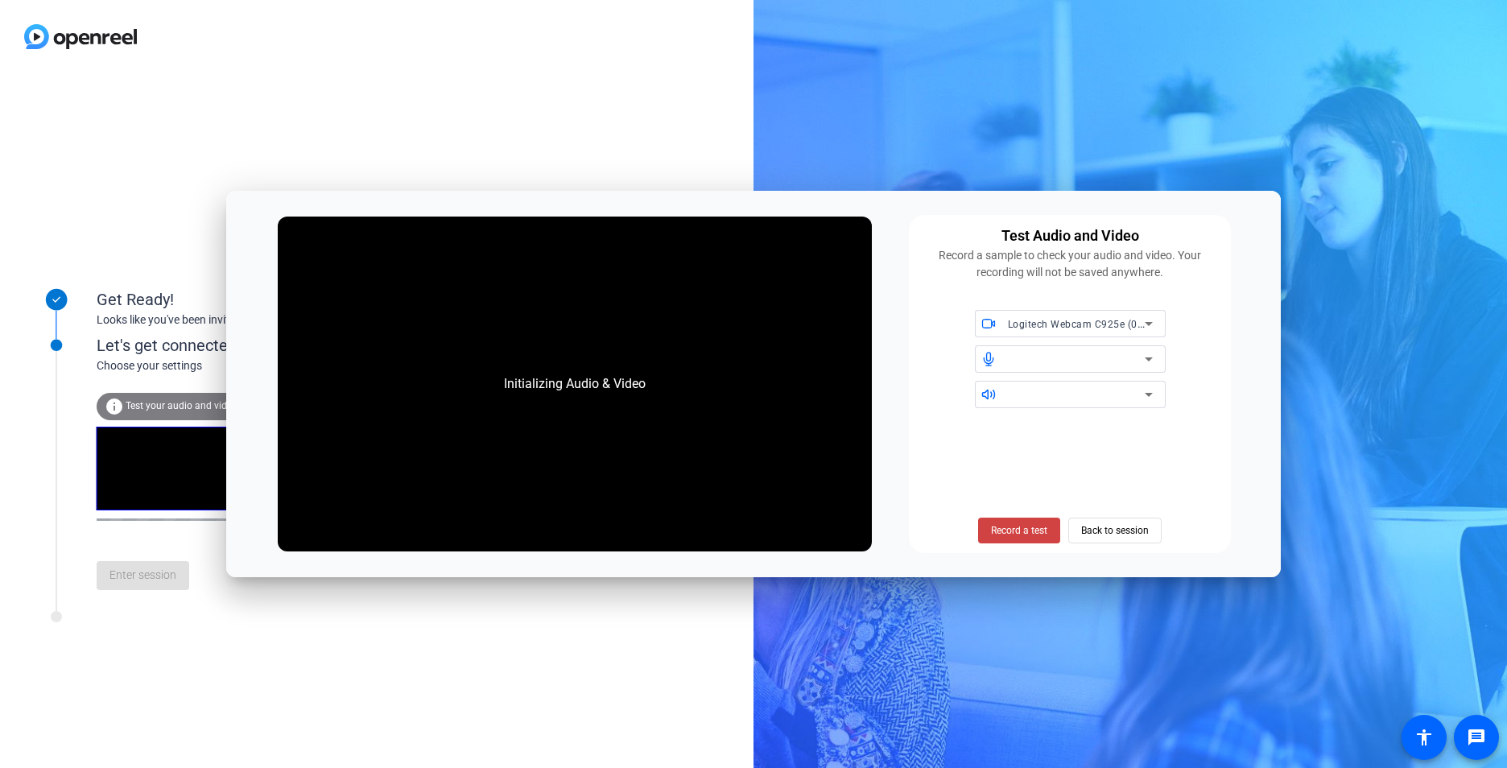
click at [1144, 323] on icon at bounding box center [1148, 323] width 19 height 19
click at [1144, 323] on div at bounding box center [753, 384] width 1507 height 768
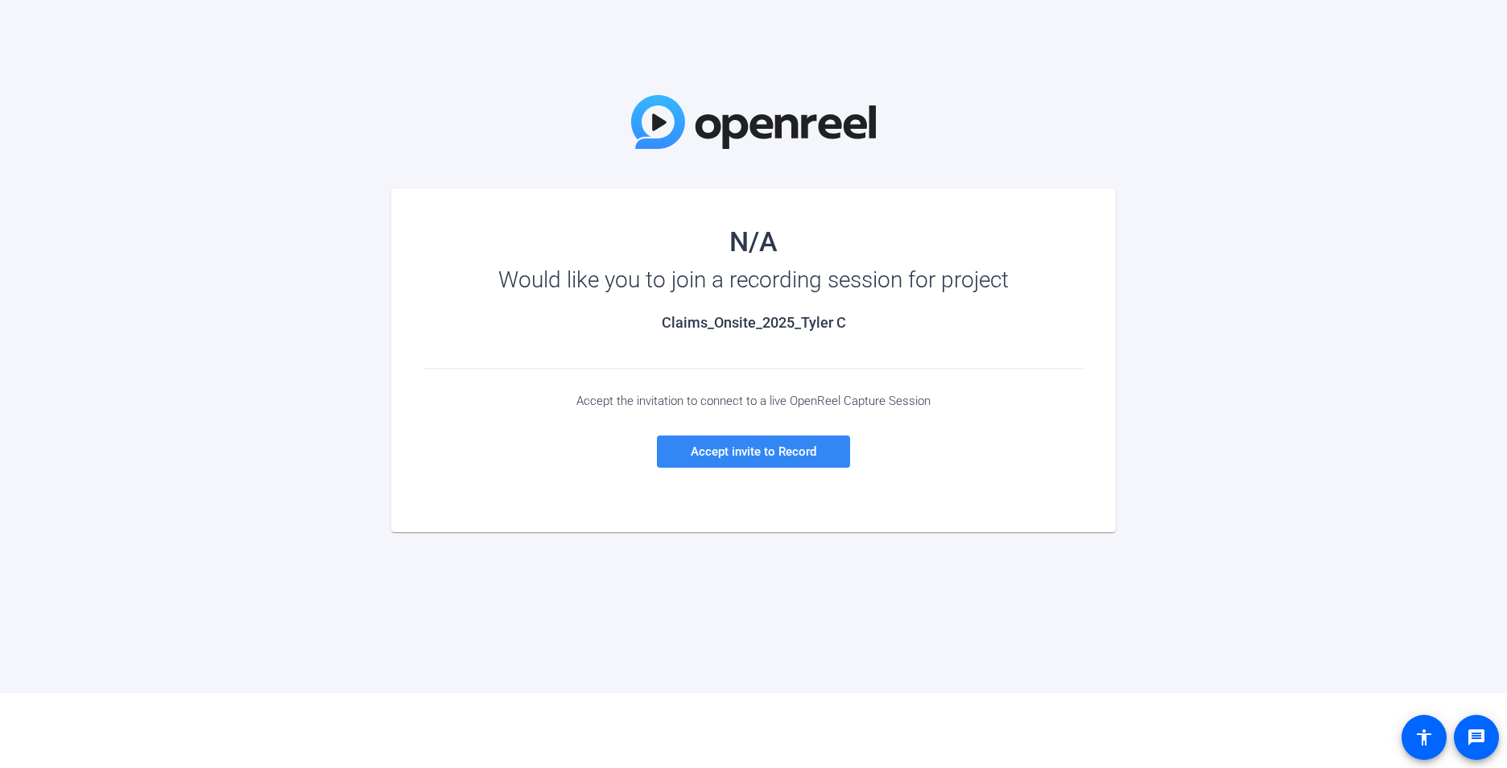
click at [768, 454] on span "Accept invite to Record" at bounding box center [754, 451] width 126 height 14
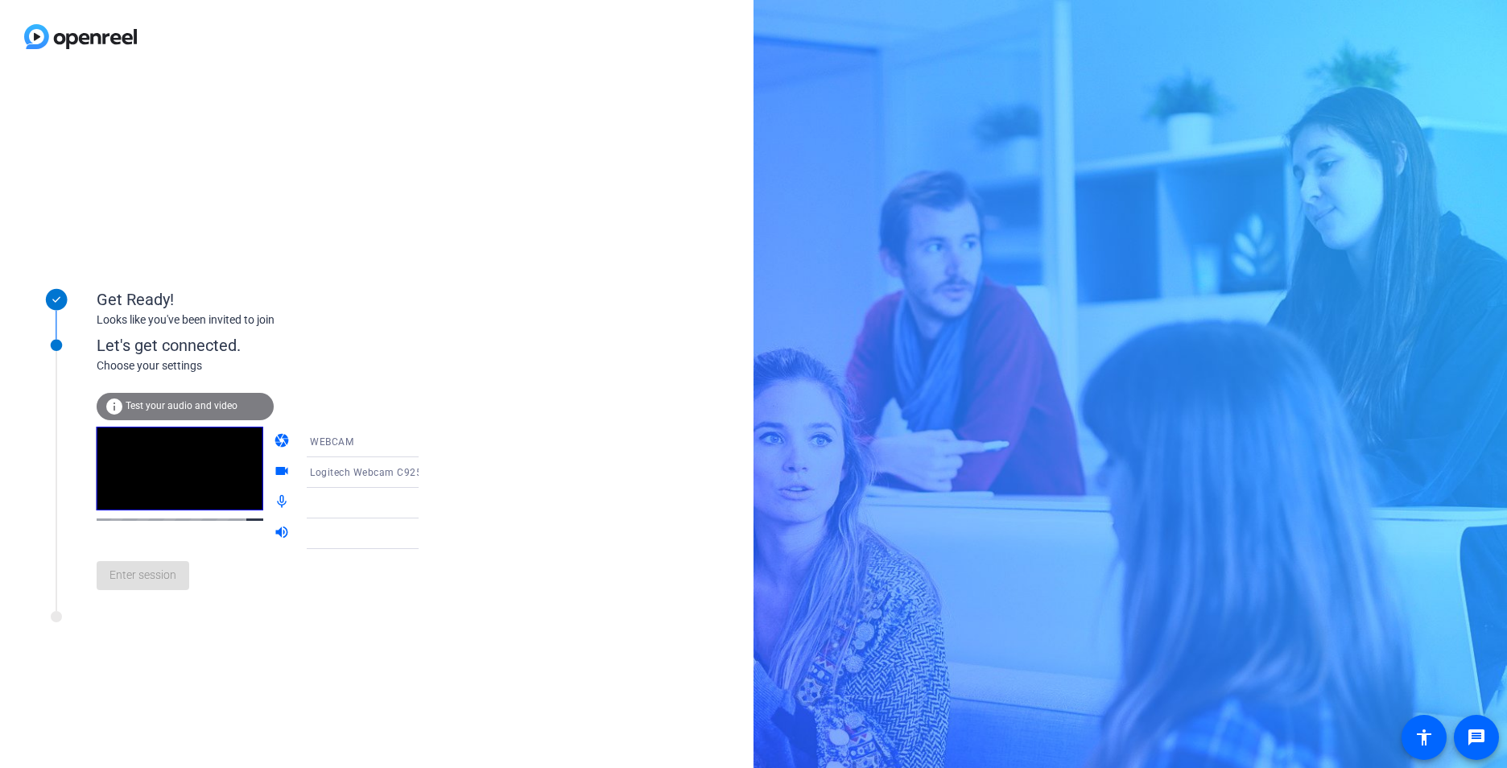
click at [212, 406] on span "Test your audio and video" at bounding box center [182, 405] width 112 height 11
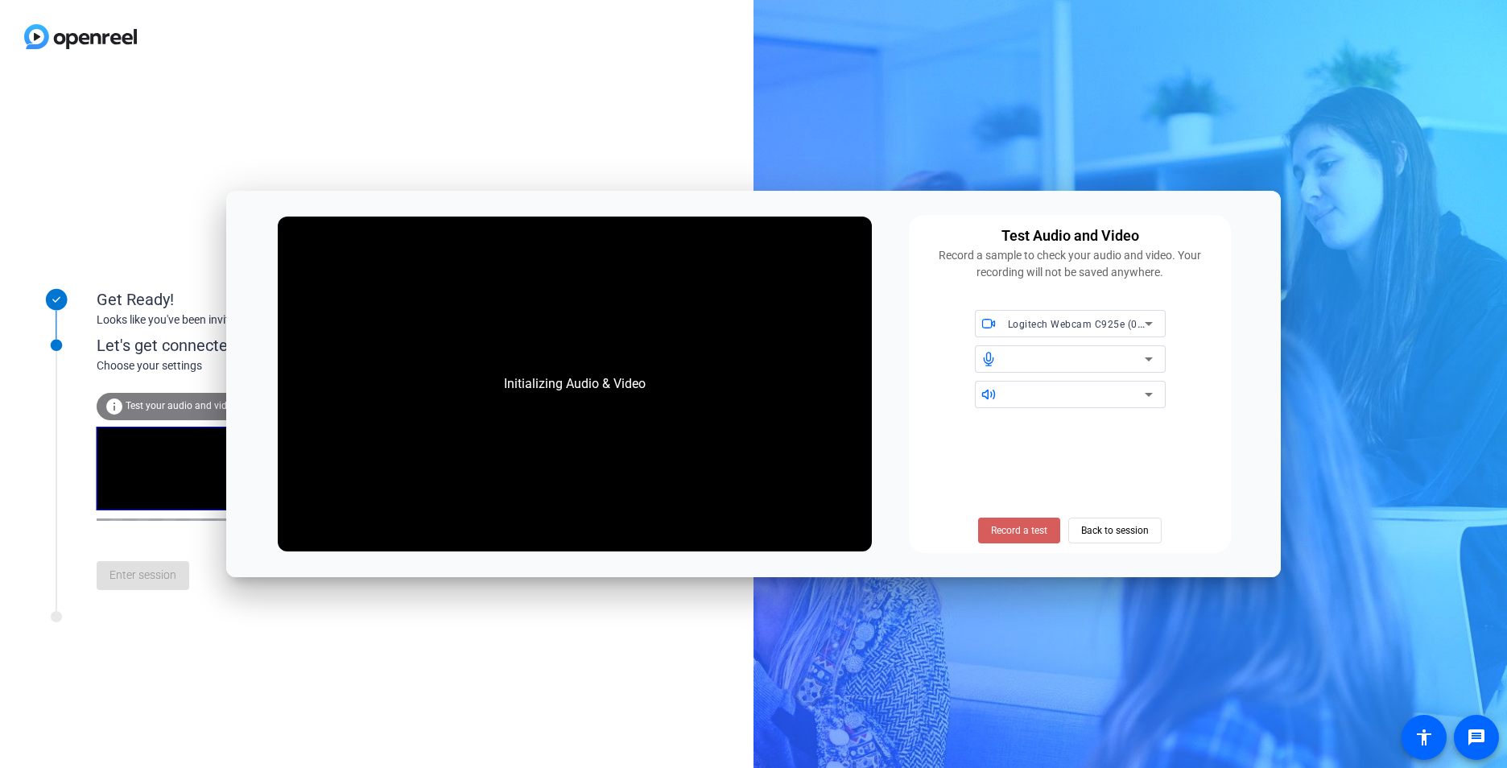
click at [1038, 530] on span "Record a test" at bounding box center [1019, 530] width 56 height 14
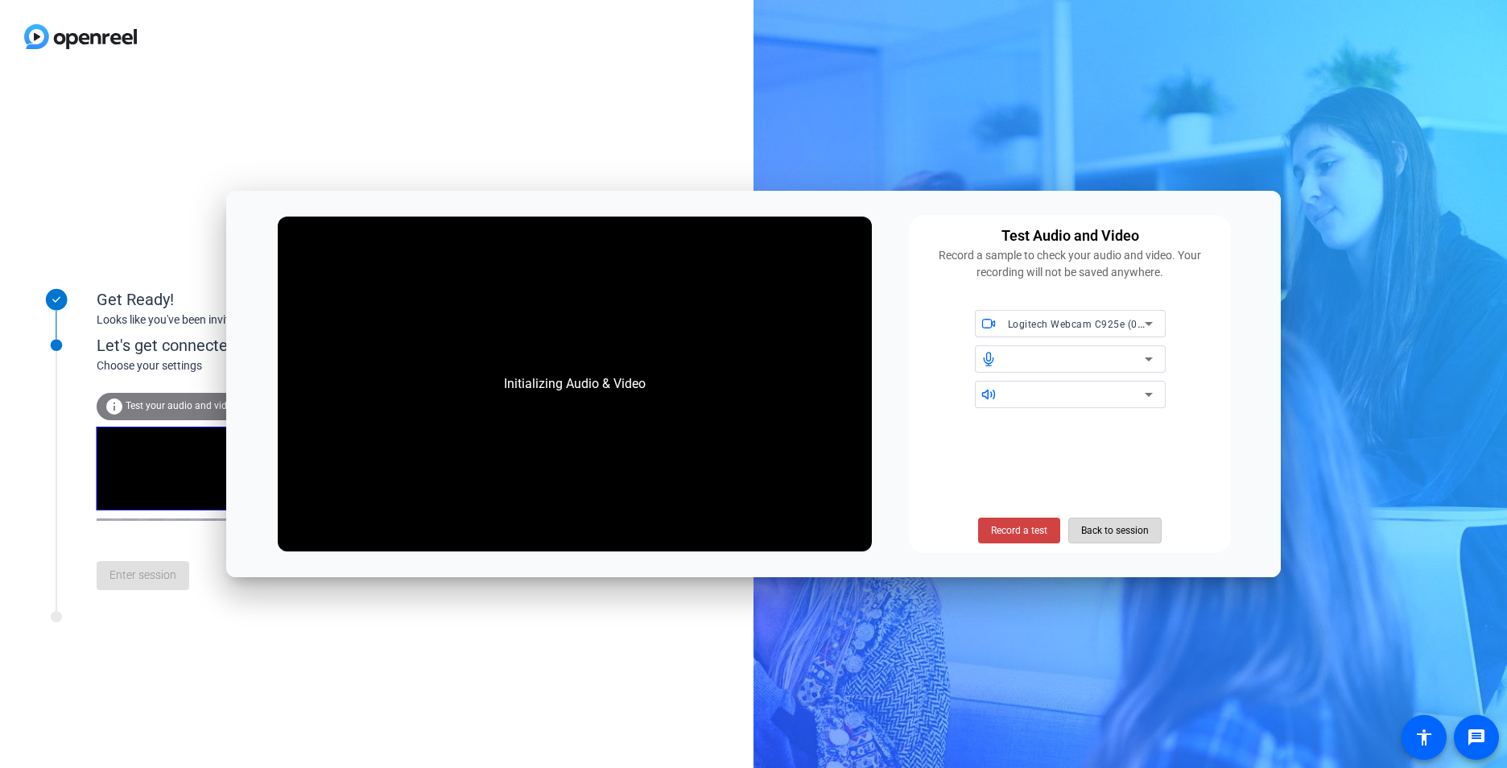
click at [1115, 532] on span "Back to session" at bounding box center [1115, 530] width 68 height 31
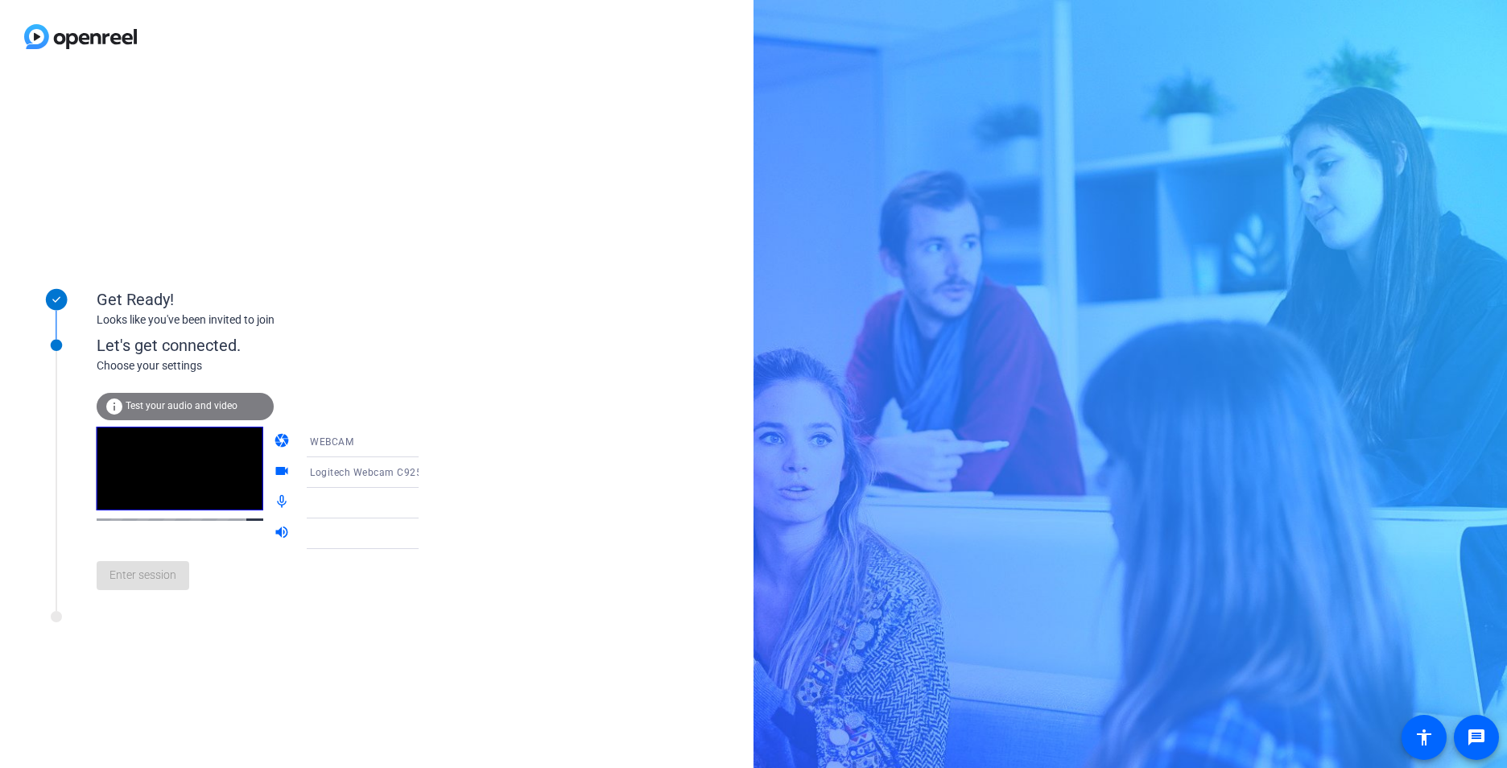
click at [222, 399] on div "info Test your audio and video" at bounding box center [185, 406] width 177 height 27
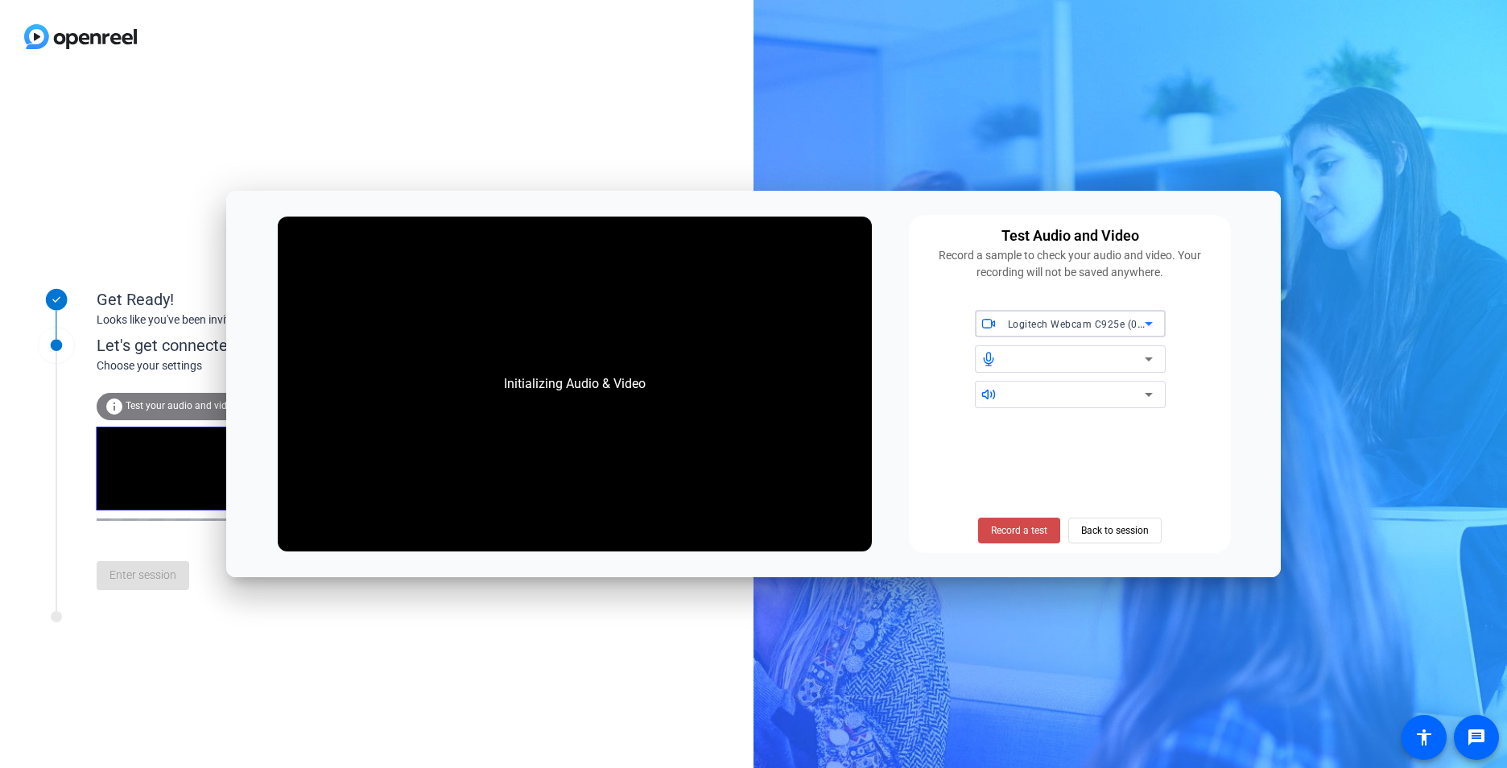
click at [1032, 534] on span "Record a test" at bounding box center [1019, 530] width 56 height 14
click at [1110, 530] on span "Back to session" at bounding box center [1115, 530] width 68 height 31
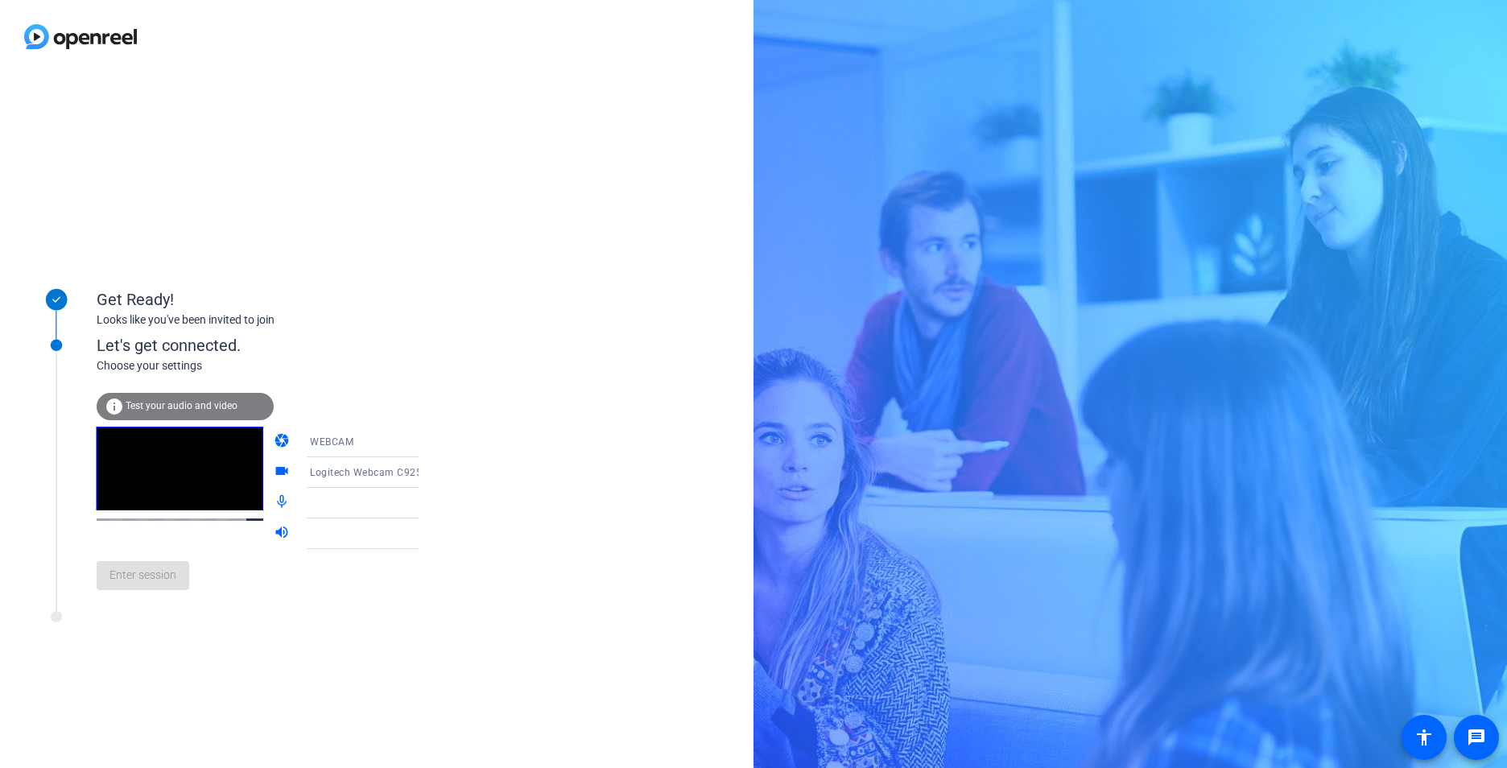
click at [151, 571] on div "Enter session" at bounding box center [274, 575] width 355 height 53
click at [180, 410] on span "Test your audio and video" at bounding box center [182, 405] width 112 height 11
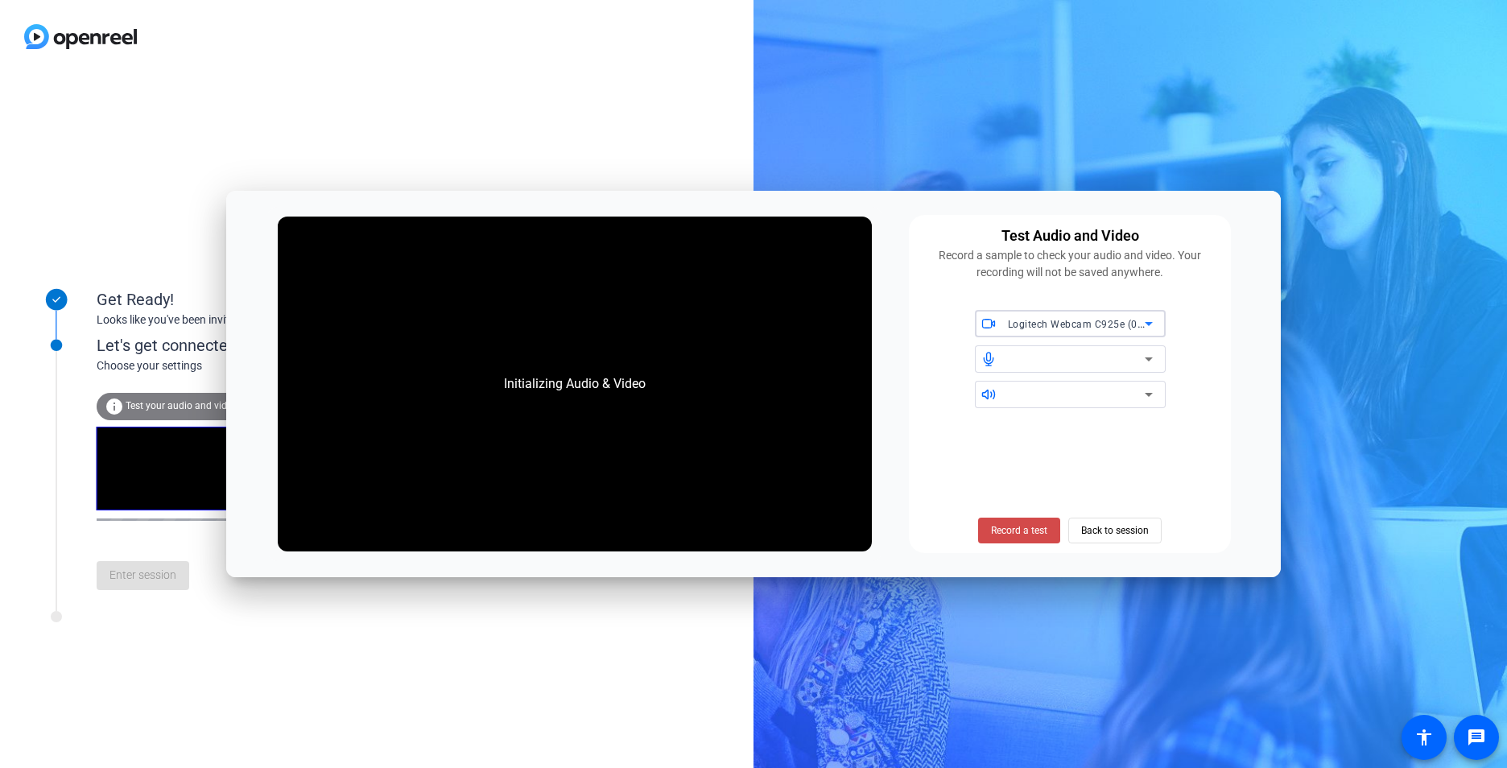
click at [1025, 532] on span "Record a test" at bounding box center [1019, 530] width 56 height 14
click at [1145, 533] on span "Back to session" at bounding box center [1115, 530] width 68 height 31
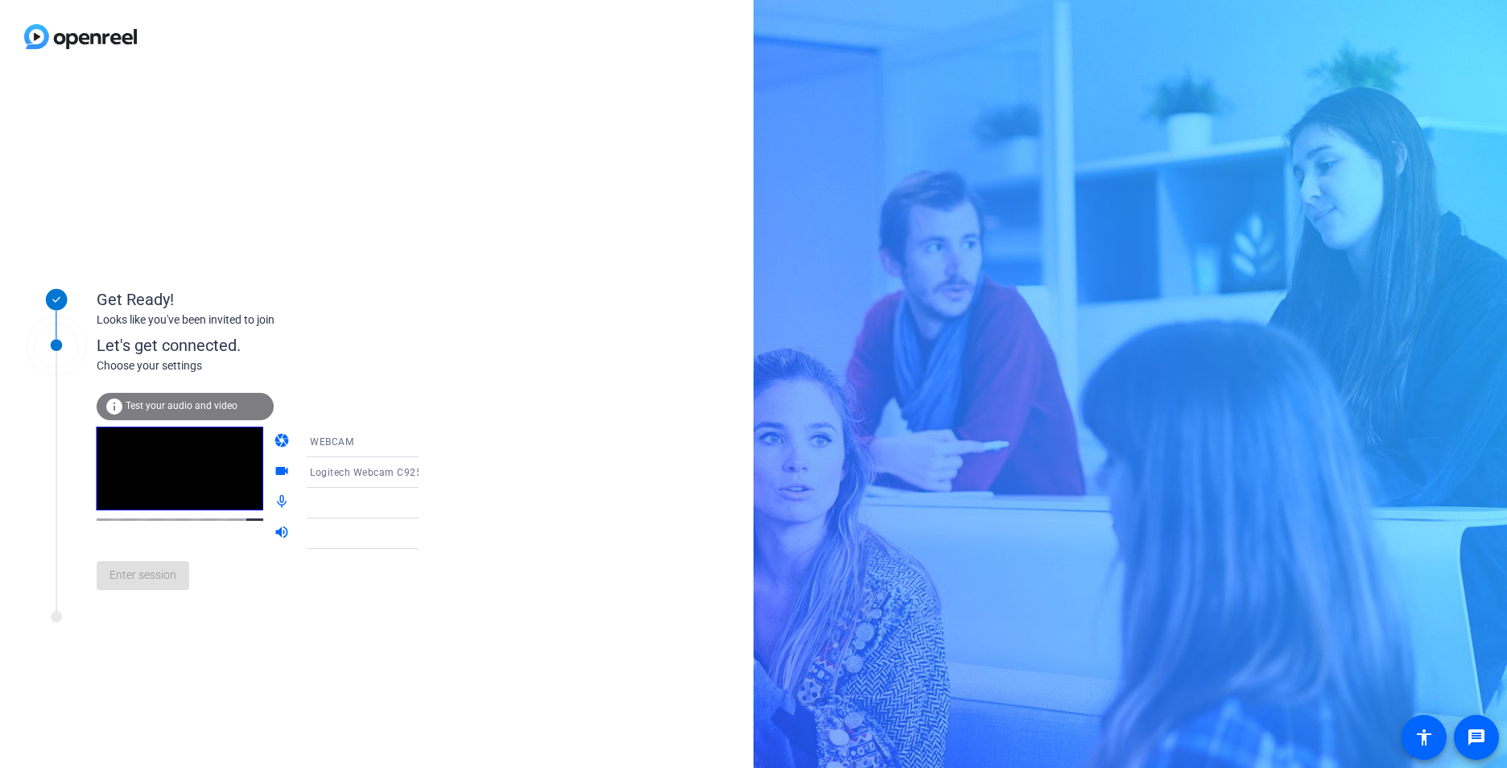
click at [196, 406] on span "Test your audio and video" at bounding box center [182, 405] width 112 height 11
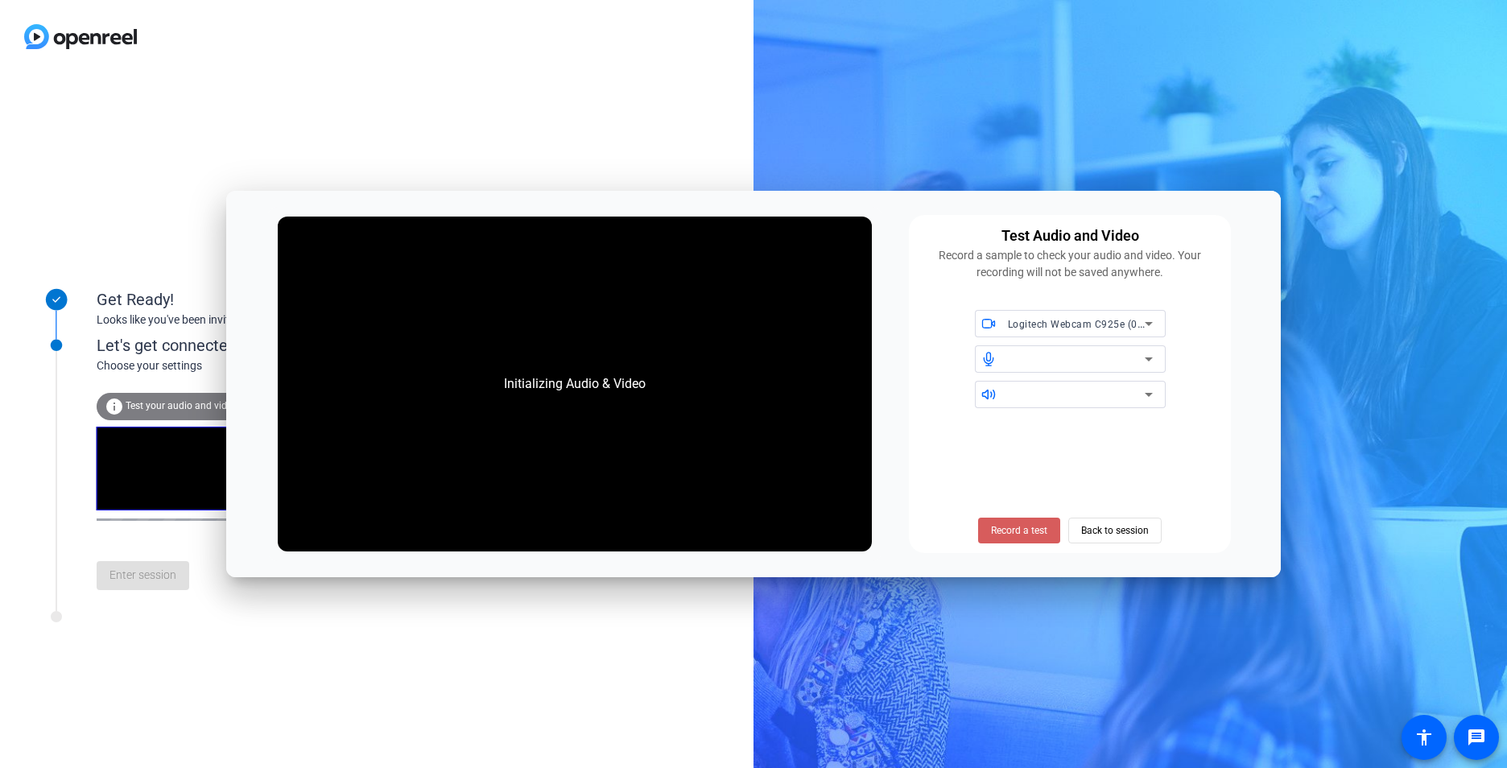
click at [1008, 530] on span "Record a test" at bounding box center [1019, 530] width 56 height 14
click at [461, 101] on div "Get Ready! Looks like you've been invited to join Let's get connected. Choose y…" at bounding box center [376, 420] width 753 height 695
click at [429, 137] on div "Get Ready! Looks like you've been invited to join Let's get connected. Choose y…" at bounding box center [376, 420] width 753 height 695
click at [1141, 534] on span "Back to session" at bounding box center [1115, 530] width 68 height 31
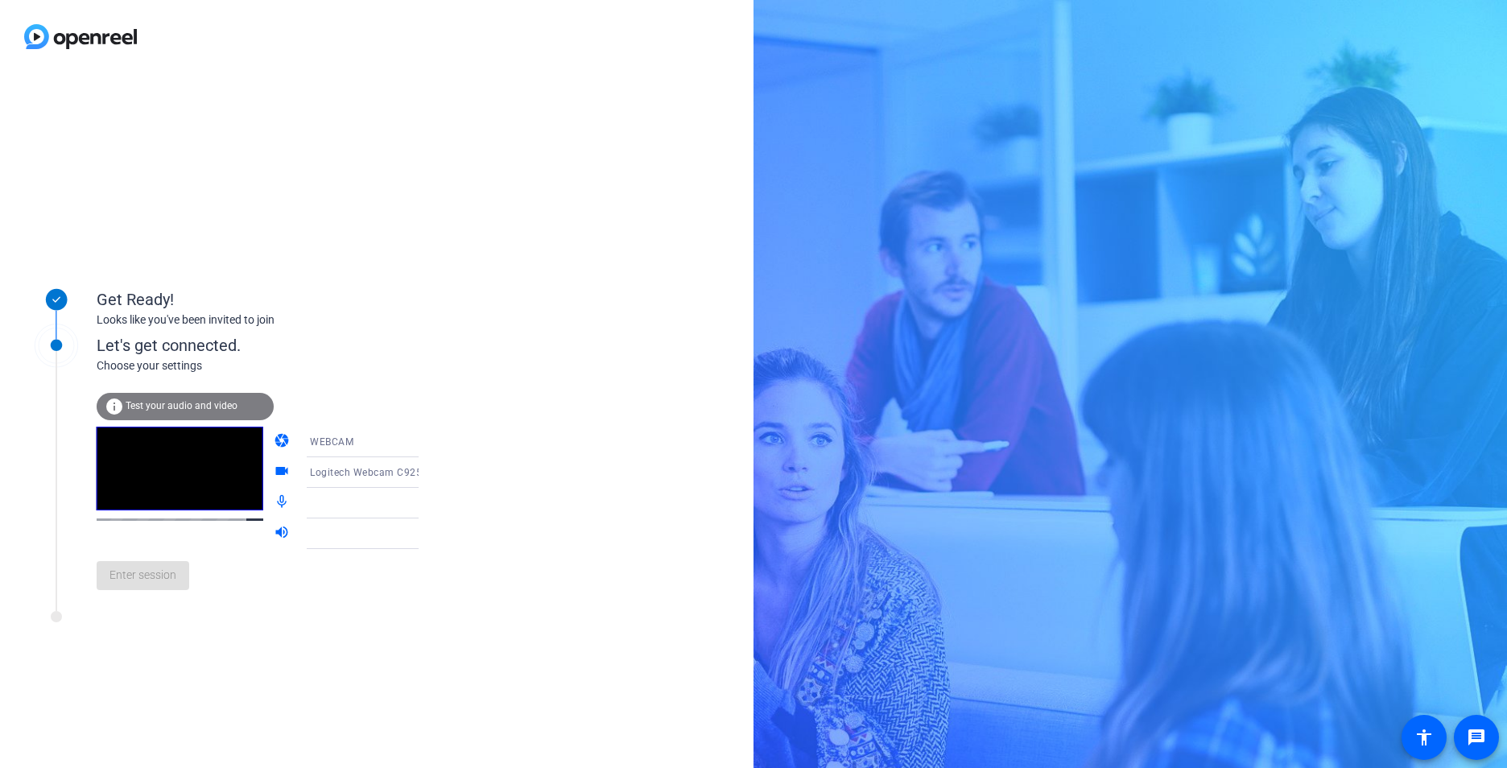
click at [200, 406] on span "Test your audio and video" at bounding box center [182, 405] width 112 height 11
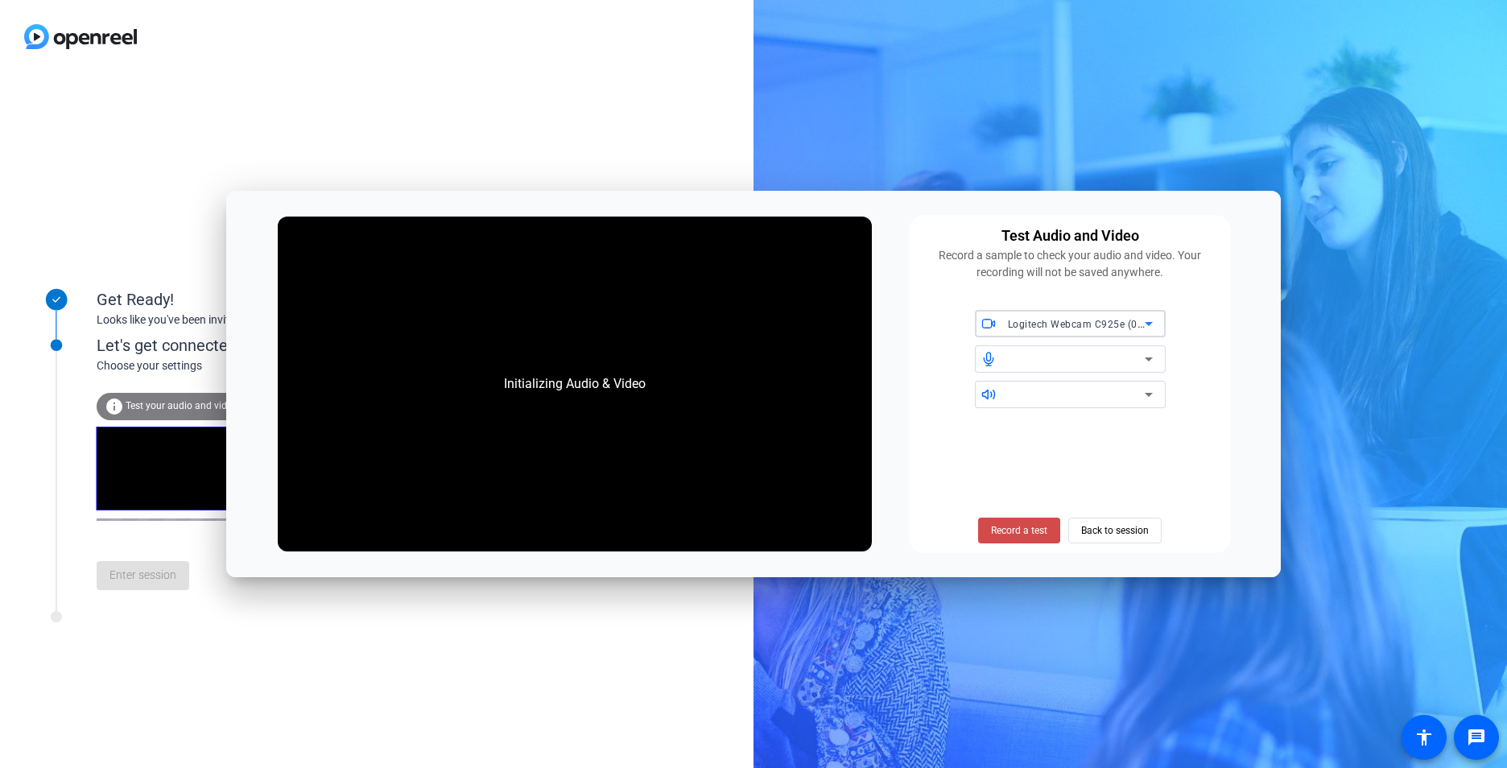
click at [1041, 537] on span "Record a test" at bounding box center [1019, 530] width 56 height 14
click at [1153, 321] on icon at bounding box center [1148, 323] width 19 height 19
click at [1109, 402] on span "Integrated Webcam (0bda:5570)" at bounding box center [1063, 395] width 151 height 19
click at [1016, 532] on span "Record a test" at bounding box center [1019, 530] width 56 height 14
click at [1120, 527] on span "Back to session" at bounding box center [1115, 530] width 68 height 31
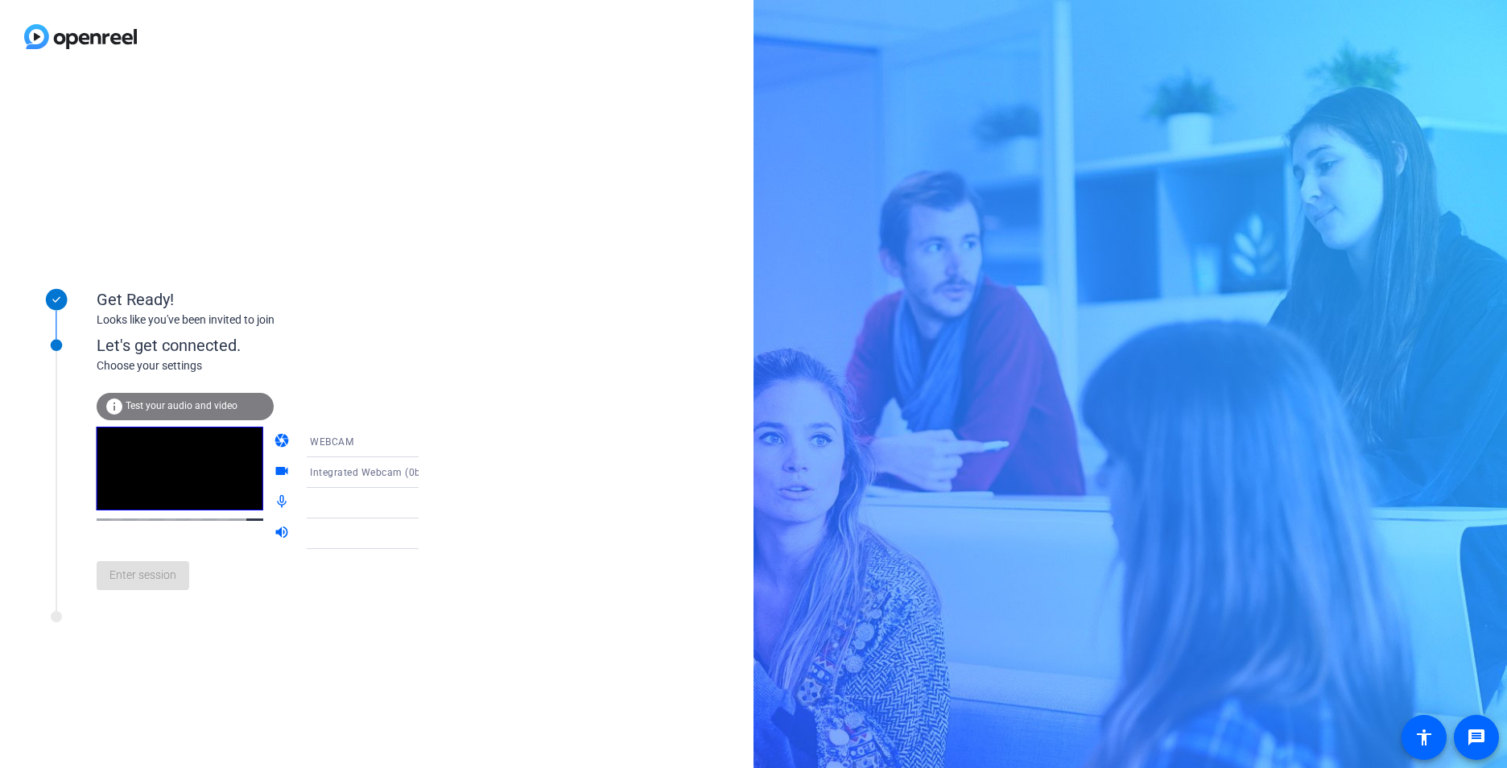
click at [298, 353] on div "Let's get connected." at bounding box center [274, 345] width 355 height 24
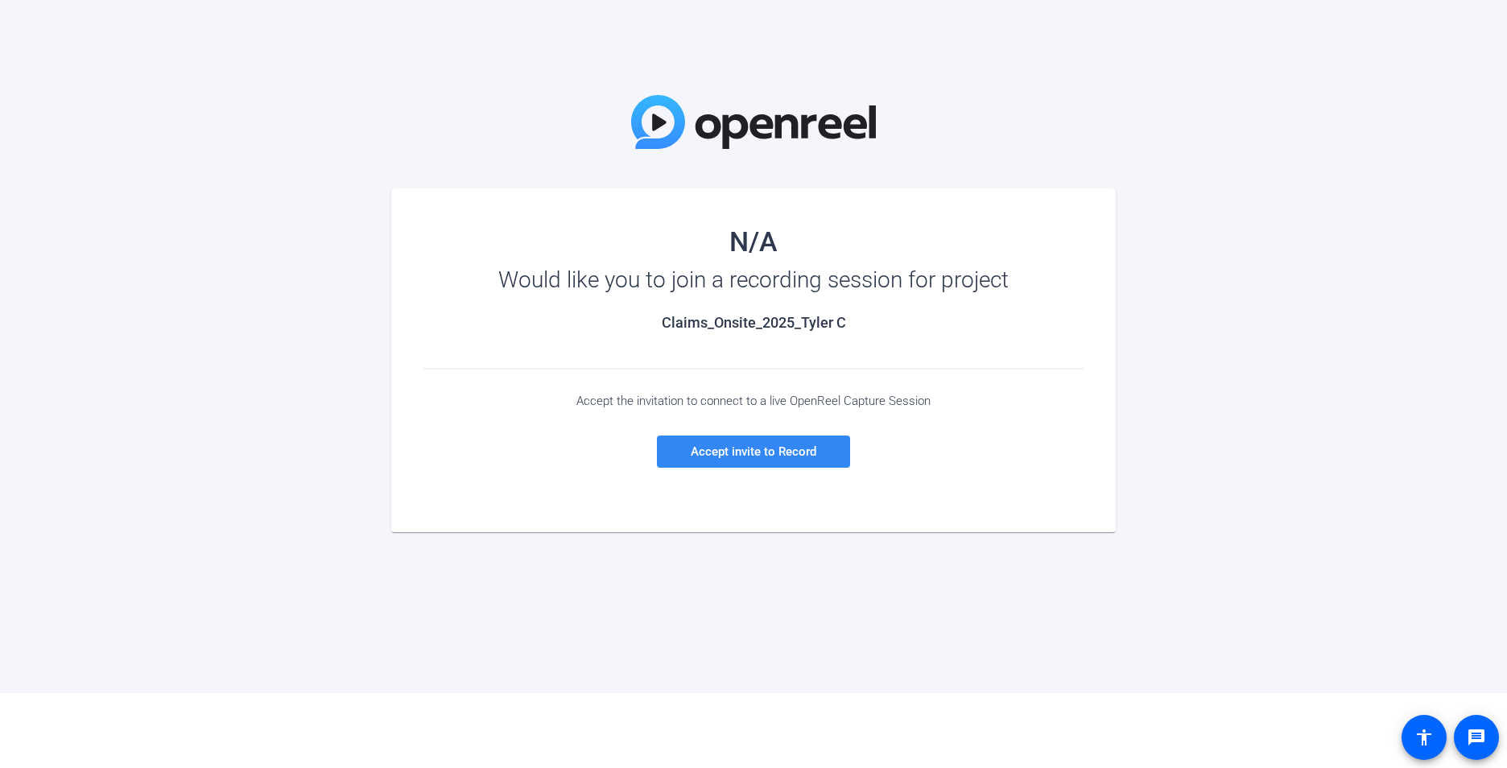
click at [797, 452] on span "Accept invite to Record" at bounding box center [754, 451] width 126 height 14
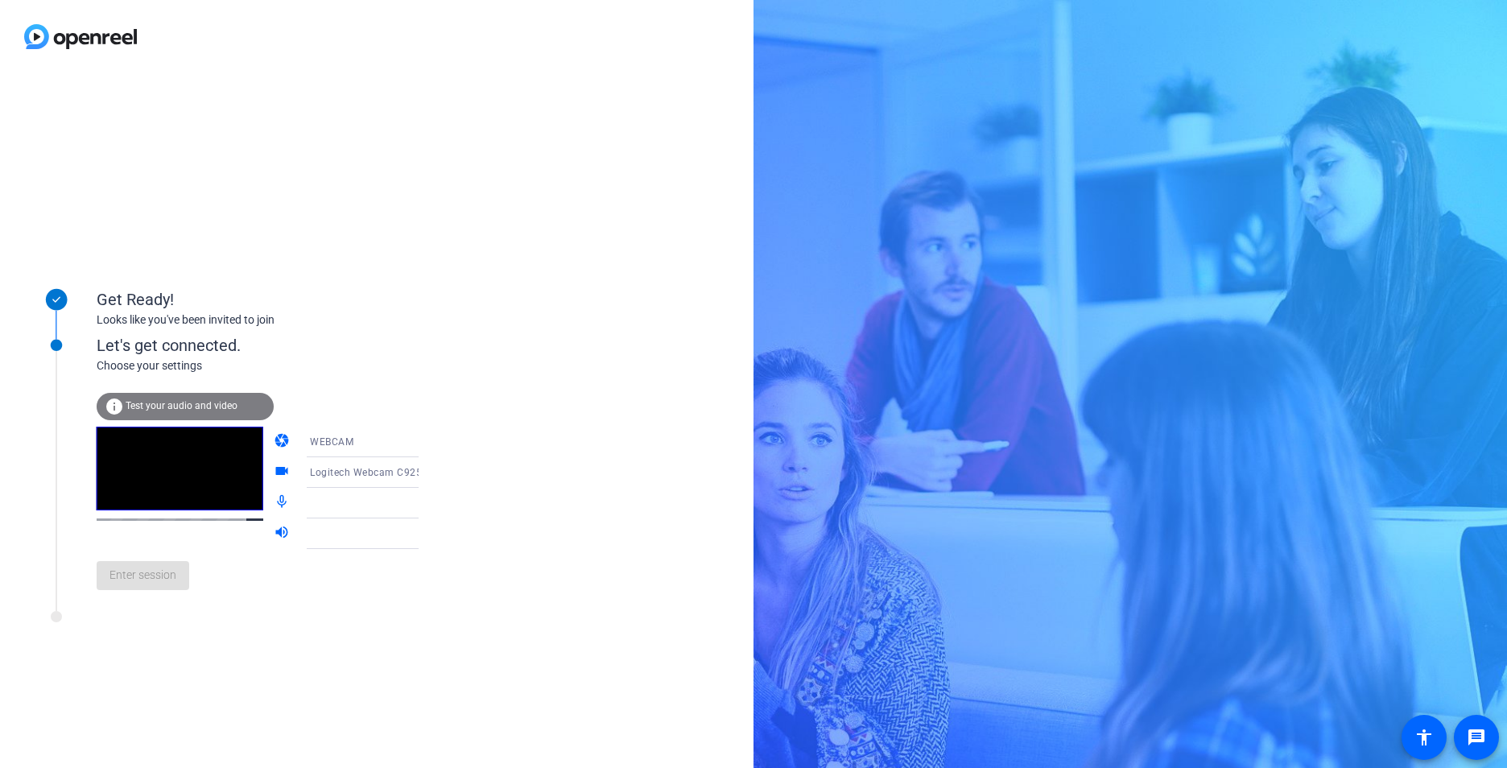
click at [216, 402] on span "Test your audio and video" at bounding box center [182, 405] width 112 height 11
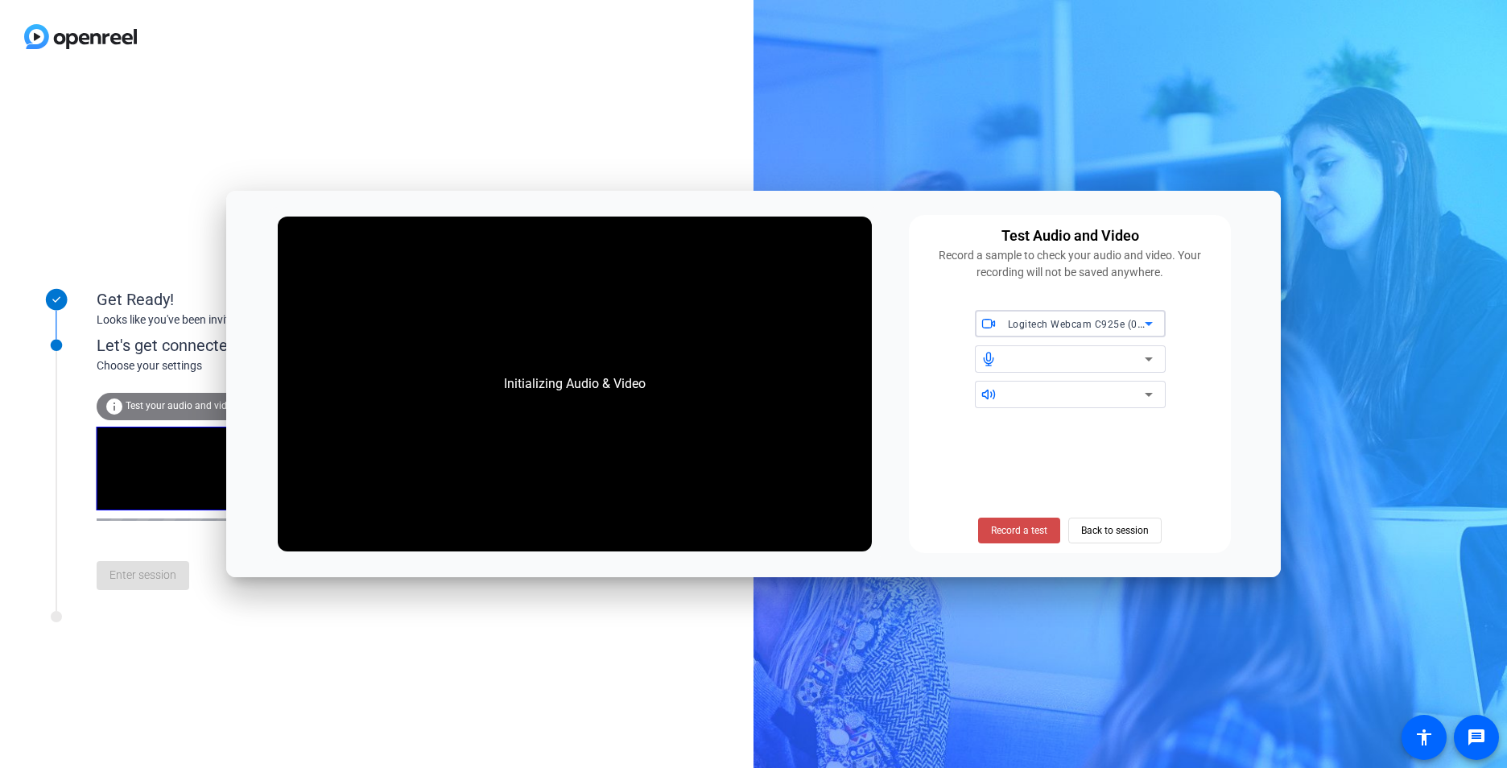
click at [1023, 535] on span "Record a test" at bounding box center [1019, 530] width 56 height 14
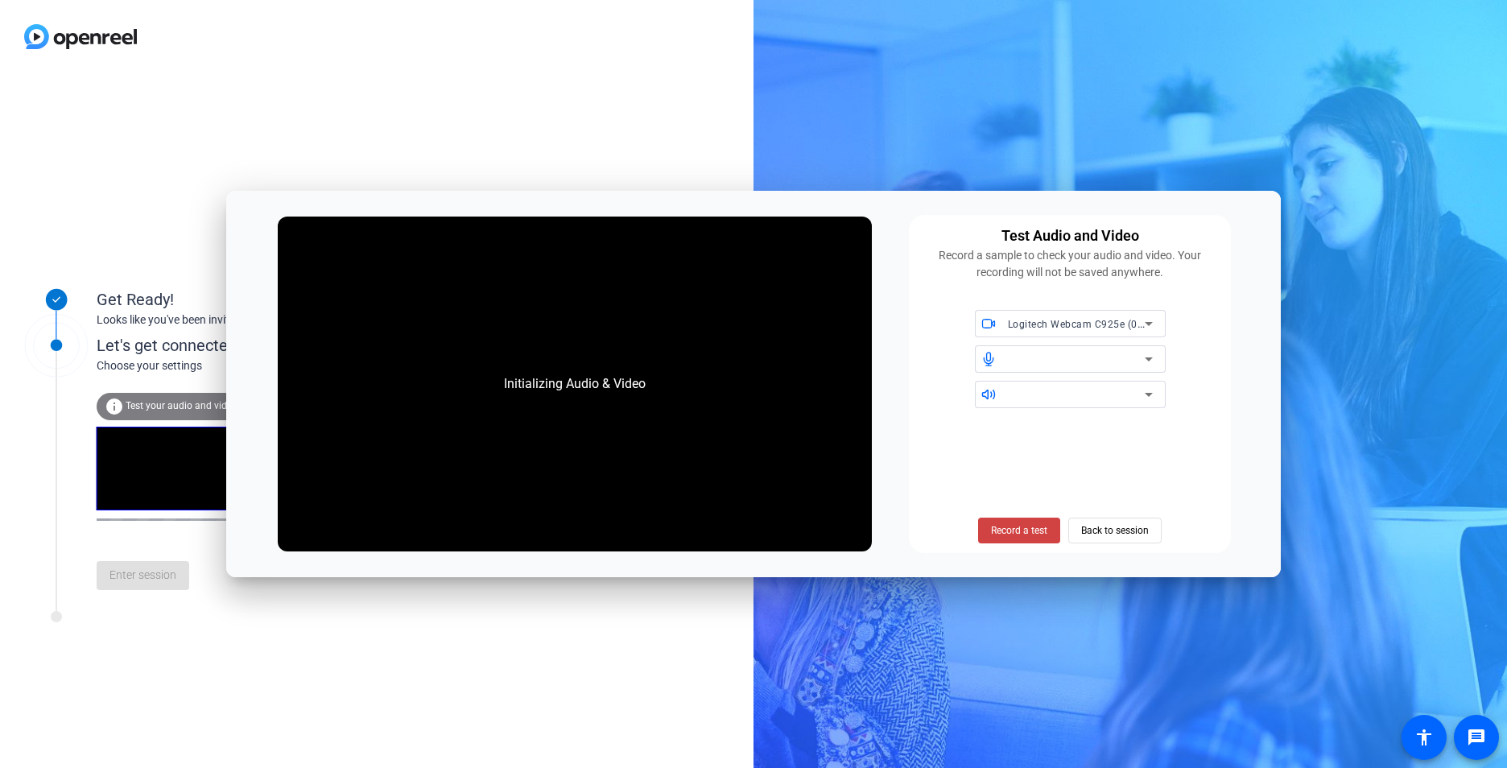
click at [1153, 318] on icon at bounding box center [1148, 323] width 19 height 19
click at [1097, 402] on span "Integrated Webcam (0bda:5570)" at bounding box center [1063, 395] width 151 height 19
click at [1223, 406] on div "Test Audio and Video Record a sample to check your audio and video. Your record…" at bounding box center [1070, 383] width 322 height 337
click at [1029, 531] on span "Record a test" at bounding box center [1019, 530] width 56 height 14
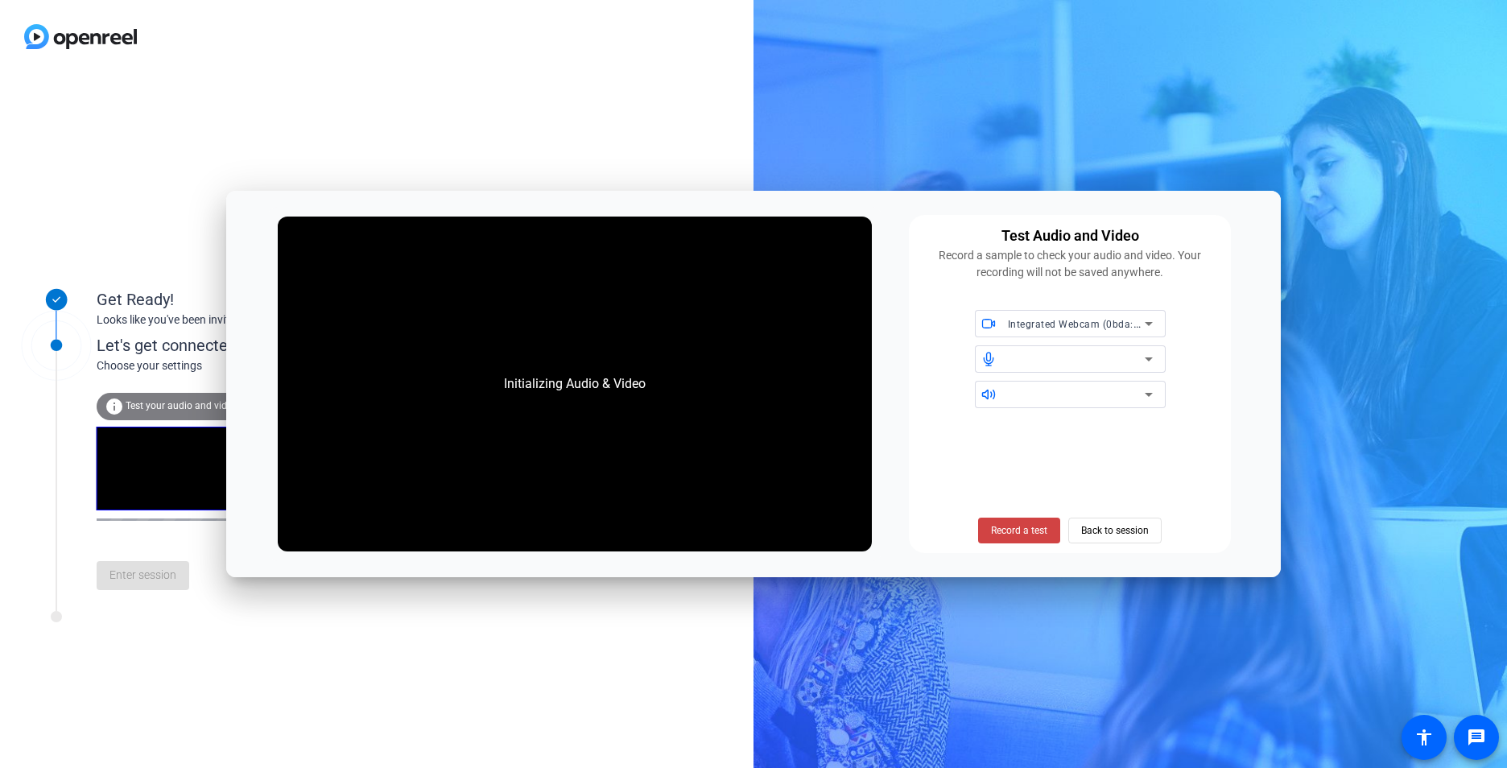
click at [1029, 531] on span "Record a test" at bounding box center [1019, 530] width 56 height 14
click at [1106, 431] on div "Record a test Back to session" at bounding box center [1069, 482] width 303 height 122
click at [1027, 530] on span "Record a test" at bounding box center [1019, 530] width 56 height 14
drag, startPoint x: 779, startPoint y: 197, endPoint x: 736, endPoint y: 193, distance: 42.8
click at [736, 193] on div "Initializing Audio & Video Test Audio and Video Record a sample to check your a…" at bounding box center [753, 384] width 1054 height 386
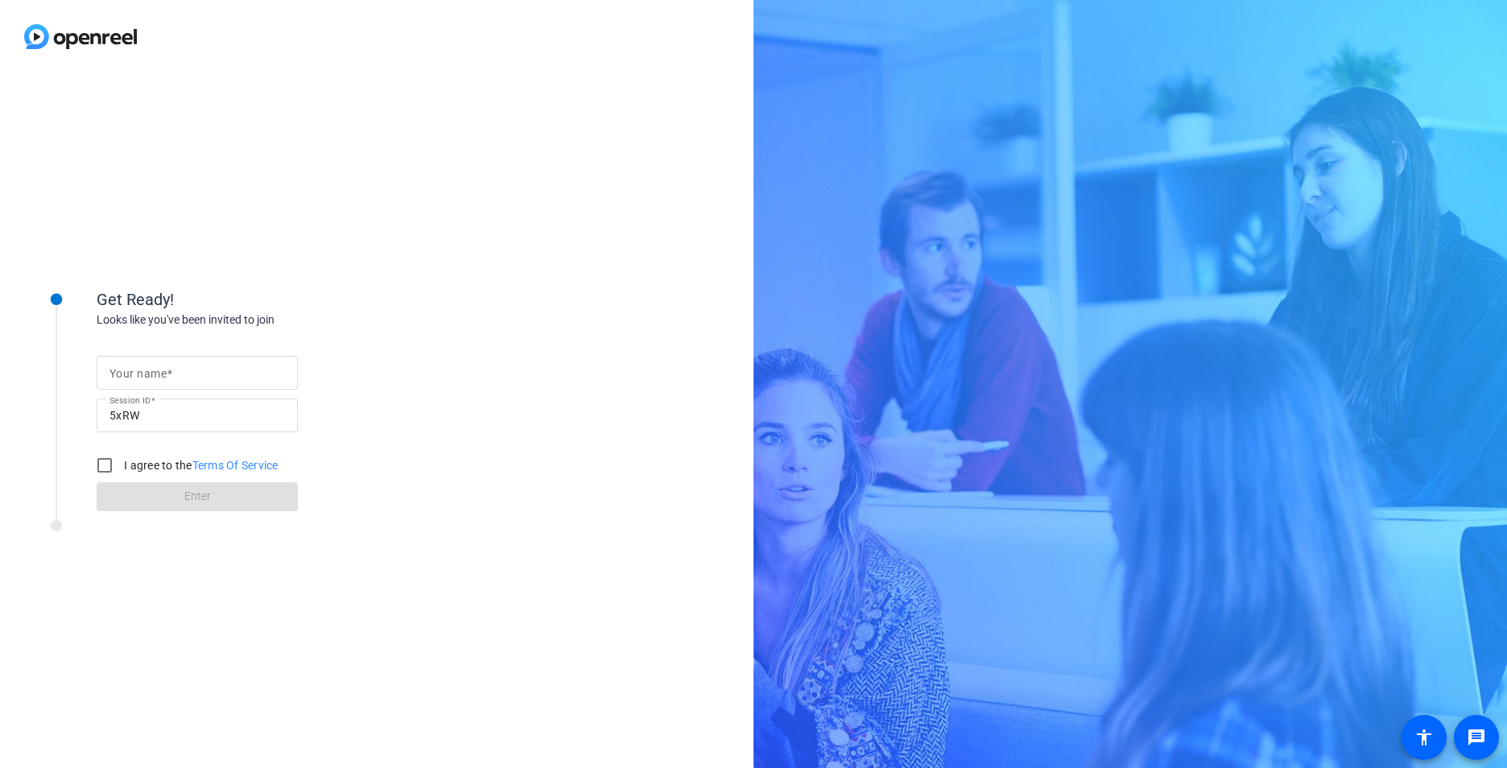
click at [171, 373] on span at bounding box center [170, 373] width 6 height 13
click at [171, 373] on input "Your name" at bounding box center [196, 372] width 175 height 19
type input "t"
type input "[PERSON_NAME]"
drag, startPoint x: 579, startPoint y: 305, endPoint x: 560, endPoint y: 302, distance: 18.8
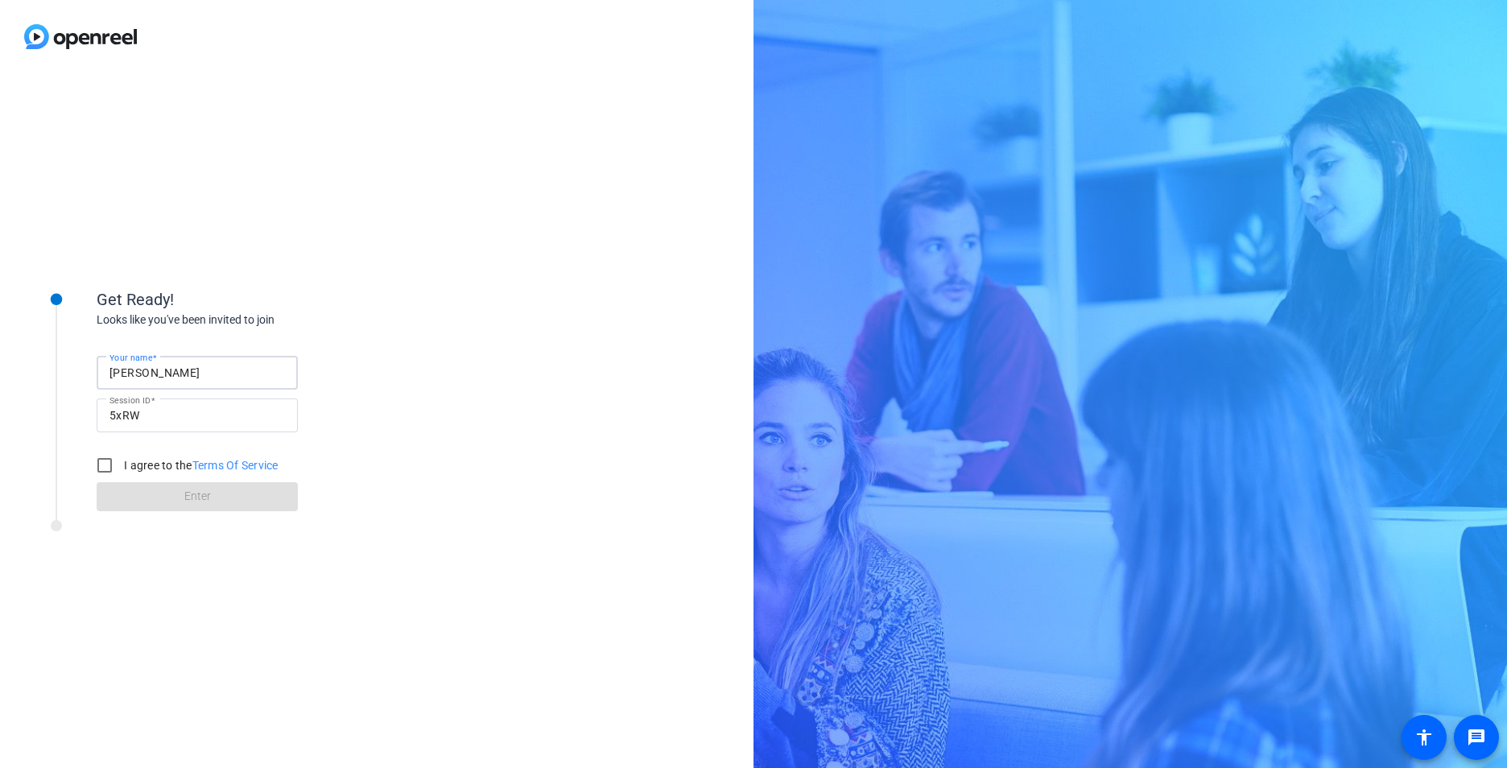
click at [573, 302] on div "Get Ready! Looks like you've been invited to join Your name [PERSON_NAME] Sessi…" at bounding box center [376, 420] width 753 height 695
click at [104, 469] on input "I agree to the Terms Of Service" at bounding box center [105, 465] width 32 height 32
checkbox input "true"
click at [196, 493] on span "Enter" at bounding box center [197, 496] width 27 height 17
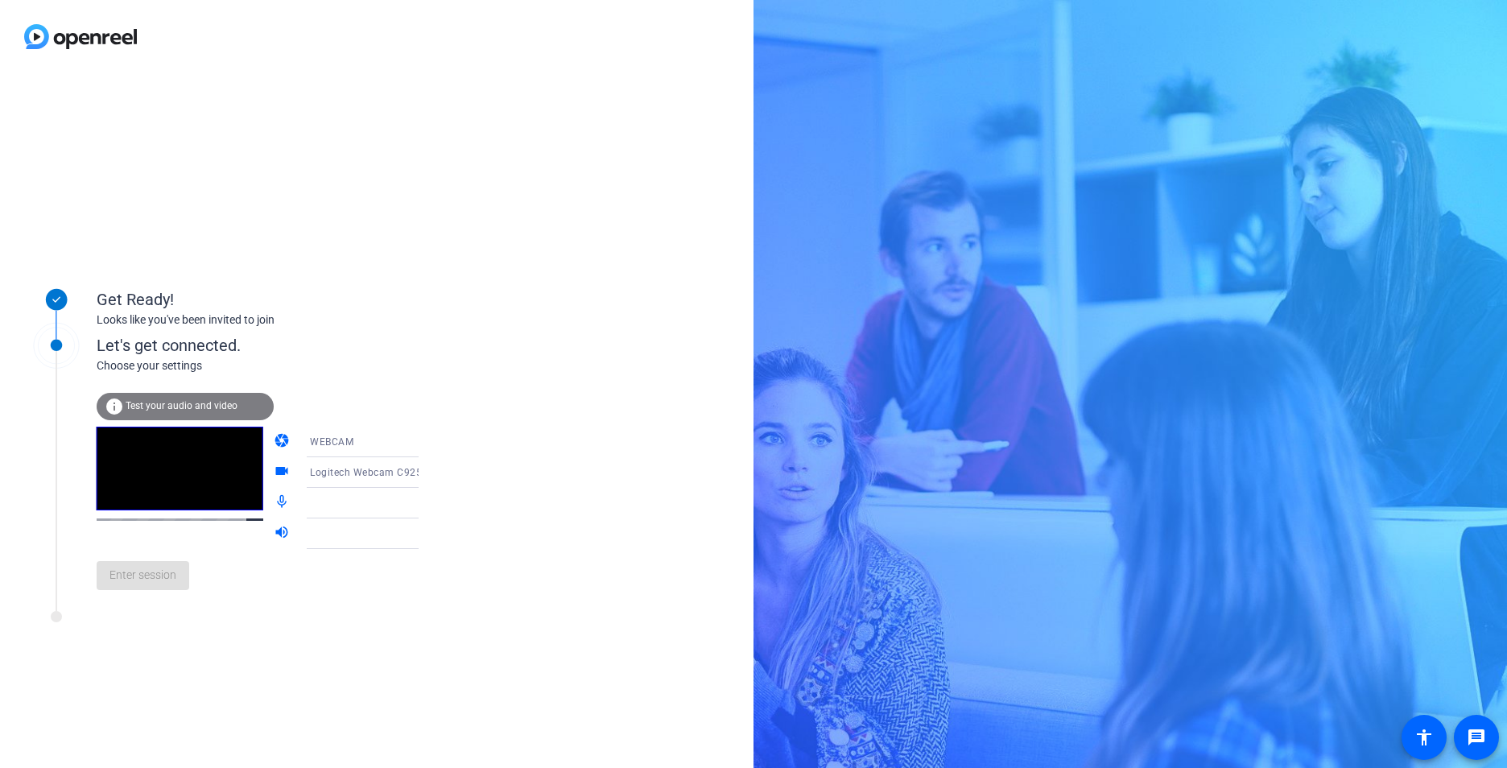
click at [175, 407] on span "Test your audio and video" at bounding box center [182, 405] width 112 height 11
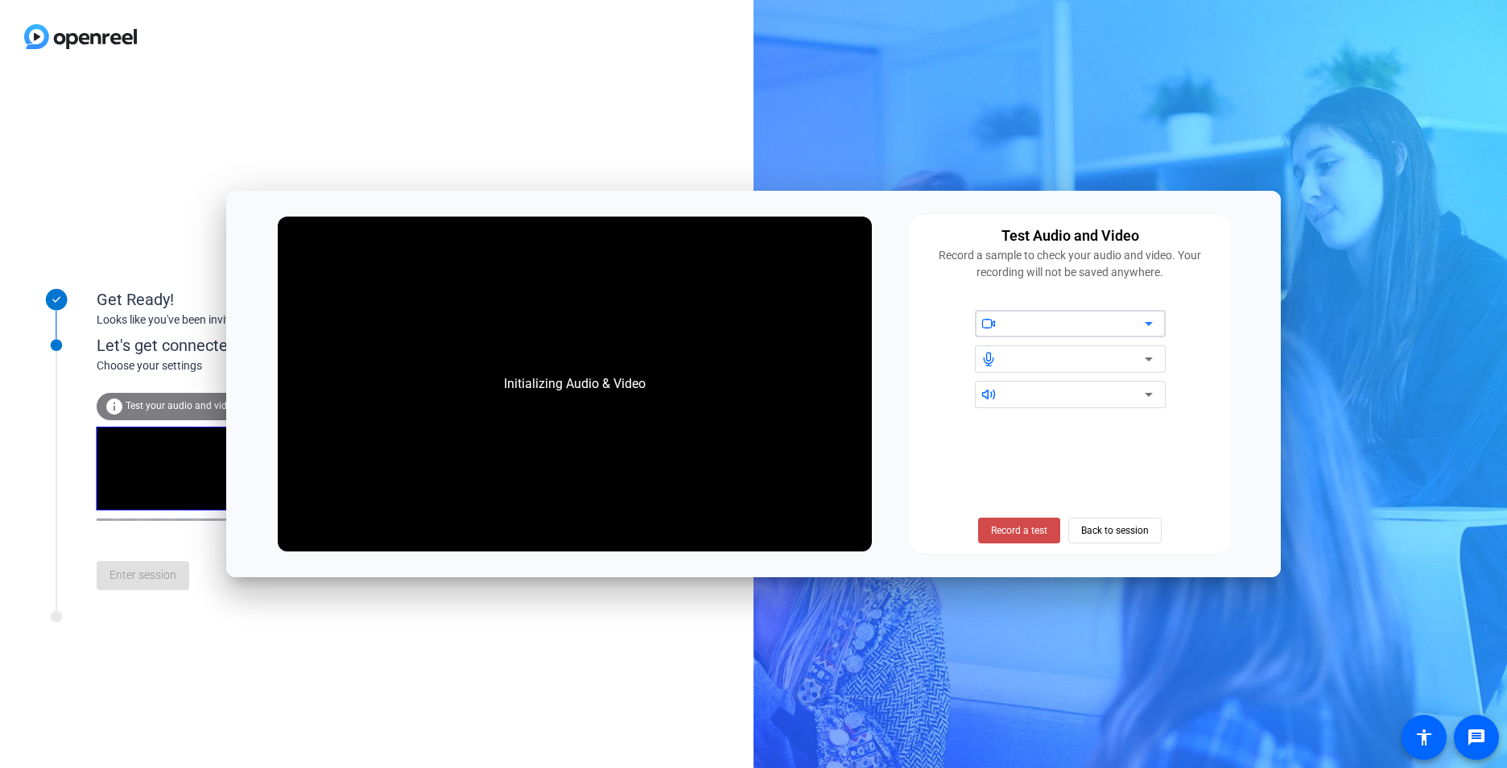
click at [1001, 526] on span "Record a test" at bounding box center [1019, 530] width 56 height 14
click at [1115, 528] on span "Back to session" at bounding box center [1115, 530] width 68 height 31
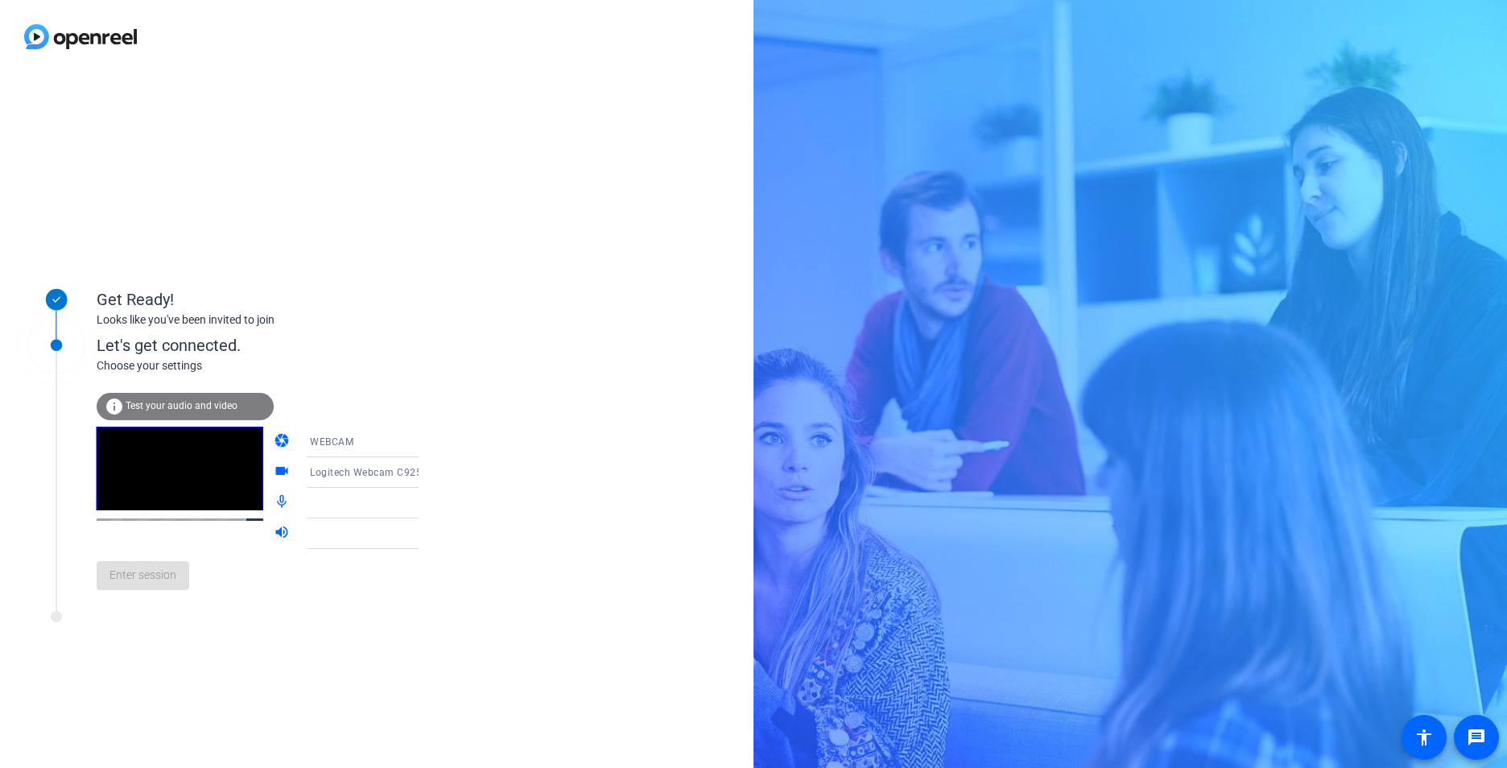
click at [509, 287] on div "Get Ready! Looks like you've been invited to join Let's get connected. Choose y…" at bounding box center [376, 420] width 753 height 695
click at [425, 443] on icon at bounding box center [434, 441] width 19 height 19
click at [399, 443] on div at bounding box center [753, 384] width 1507 height 768
click at [425, 506] on icon at bounding box center [434, 502] width 19 height 19
click at [177, 405] on span "Test your audio and video" at bounding box center [182, 405] width 112 height 11
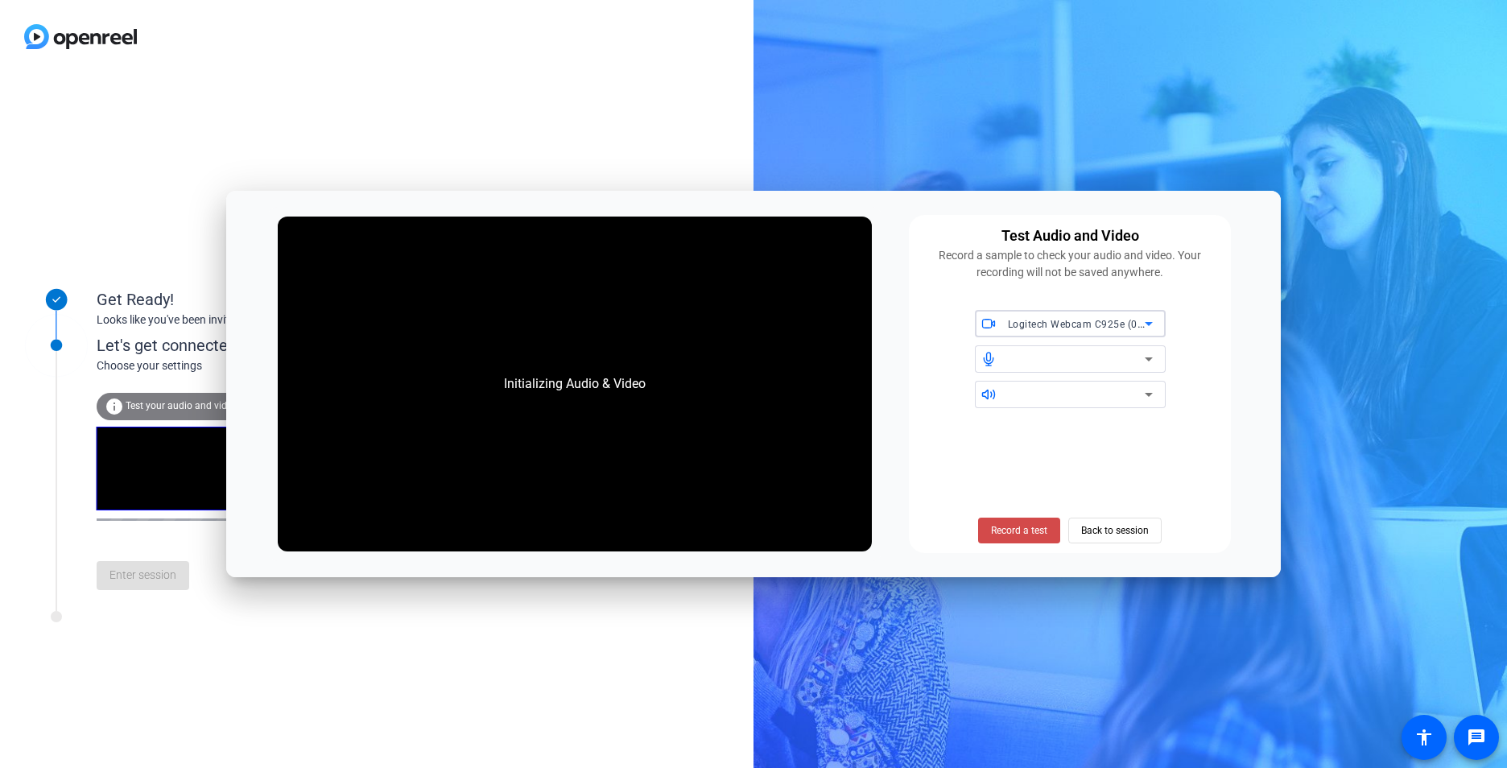
click at [1012, 527] on span "Record a test" at bounding box center [1019, 530] width 56 height 14
click at [1009, 525] on span "Record a test" at bounding box center [1019, 530] width 56 height 14
click at [1148, 364] on icon at bounding box center [1148, 358] width 19 height 19
click at [1148, 361] on icon at bounding box center [1149, 359] width 8 height 4
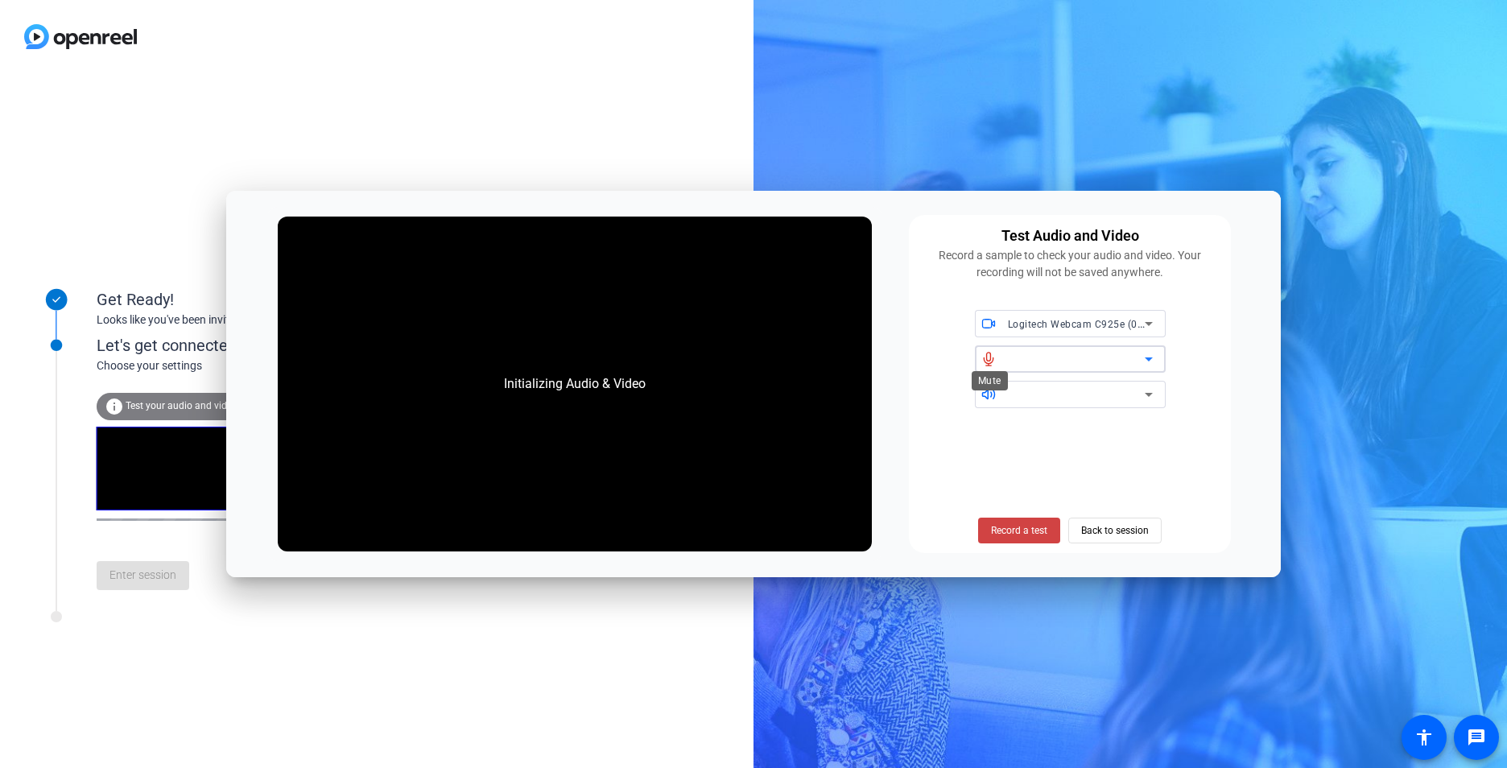
click at [978, 359] on span at bounding box center [990, 358] width 30 height 11
click at [987, 359] on icon at bounding box center [988, 359] width 14 height 14
click at [1153, 428] on div "Record a test Back to session" at bounding box center [1069, 482] width 303 height 122
click at [1146, 391] on icon at bounding box center [1148, 394] width 19 height 19
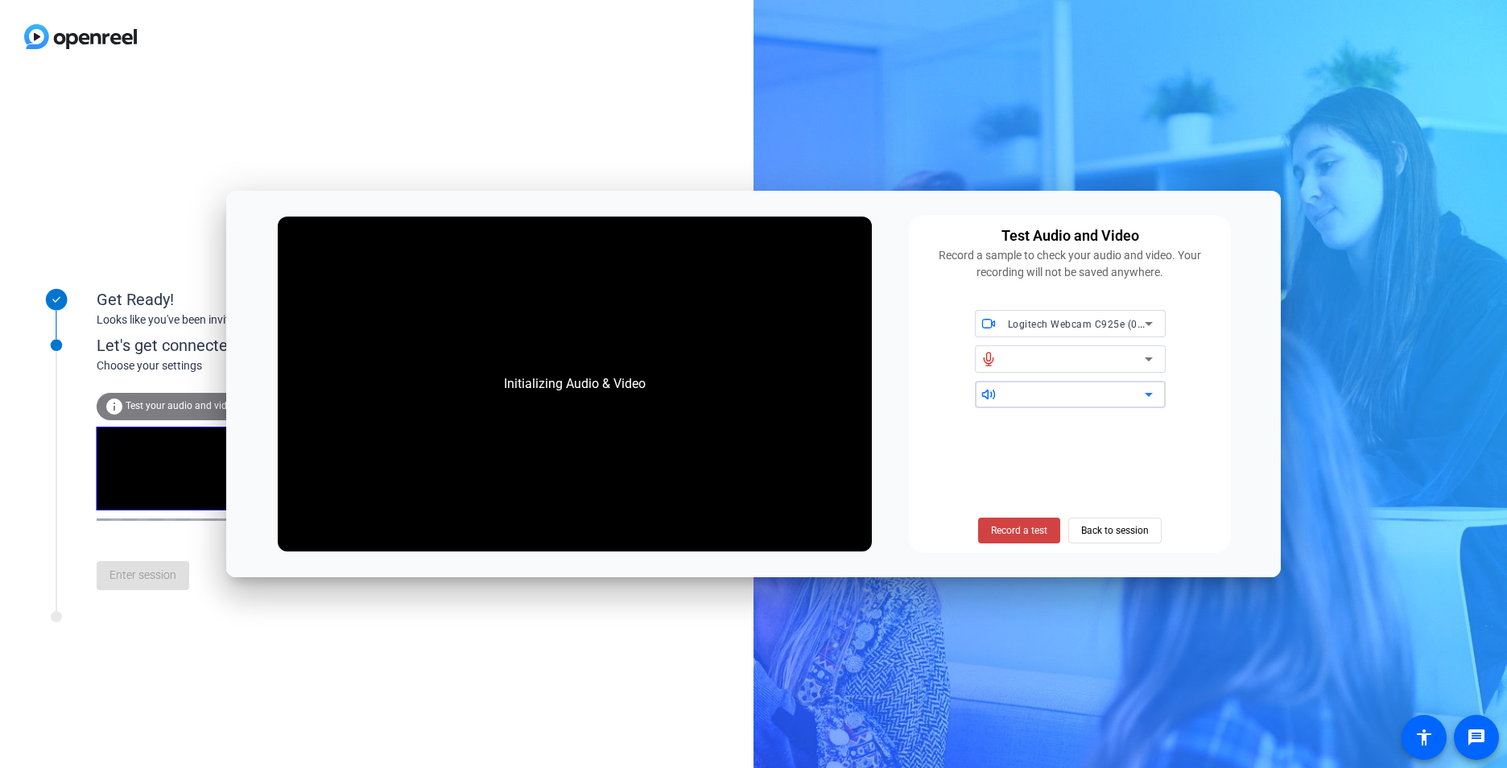
click at [1134, 458] on div "Record a test Back to session" at bounding box center [1069, 482] width 303 height 122
click at [1030, 530] on span "Record a test" at bounding box center [1019, 530] width 56 height 14
click at [1021, 534] on span "Record a test" at bounding box center [1019, 530] width 56 height 14
